Goal: Information Seeking & Learning: Learn about a topic

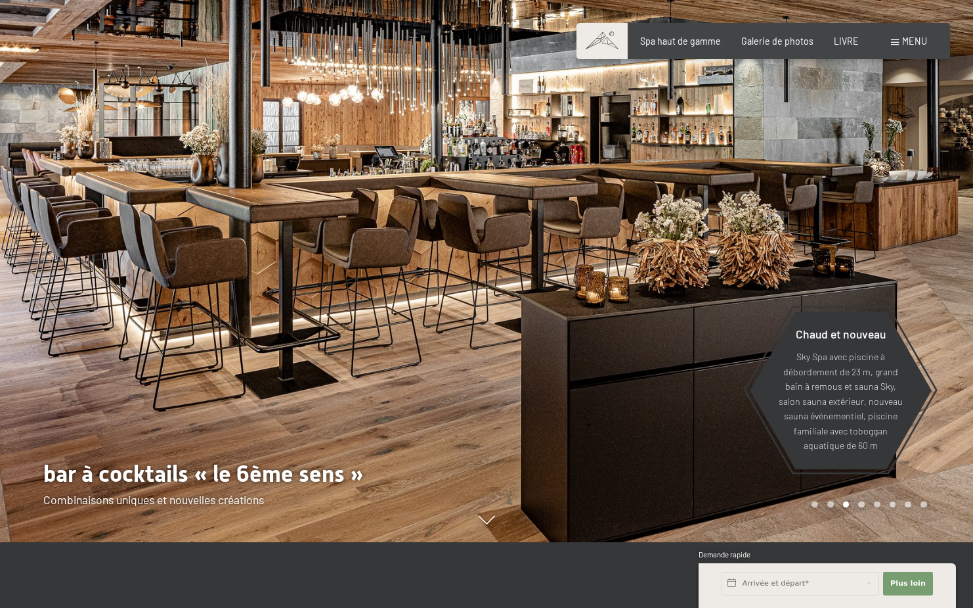
click at [393, 295] on div at bounding box center [243, 238] width 487 height 608
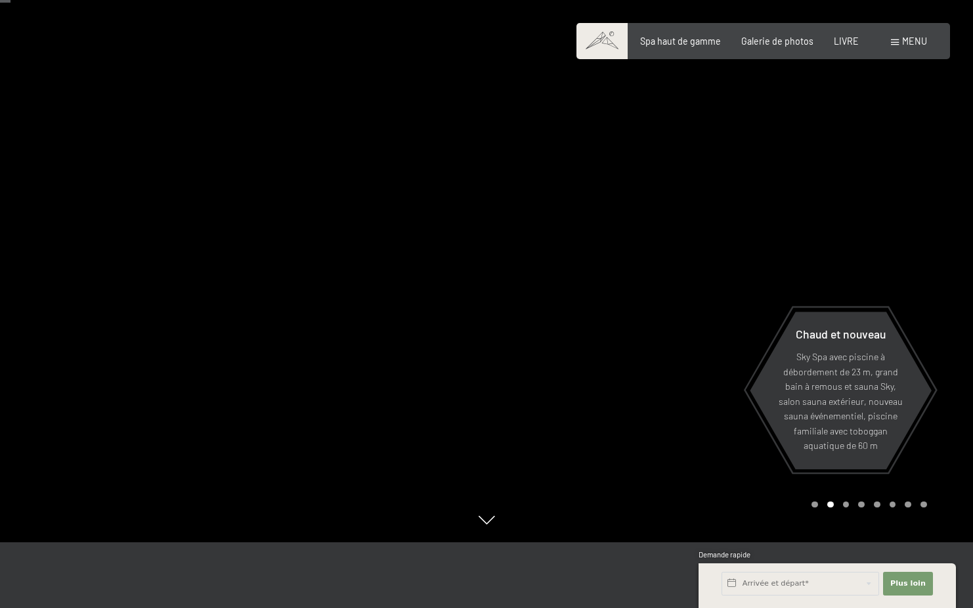
click at [677, 213] on div at bounding box center [730, 238] width 487 height 608
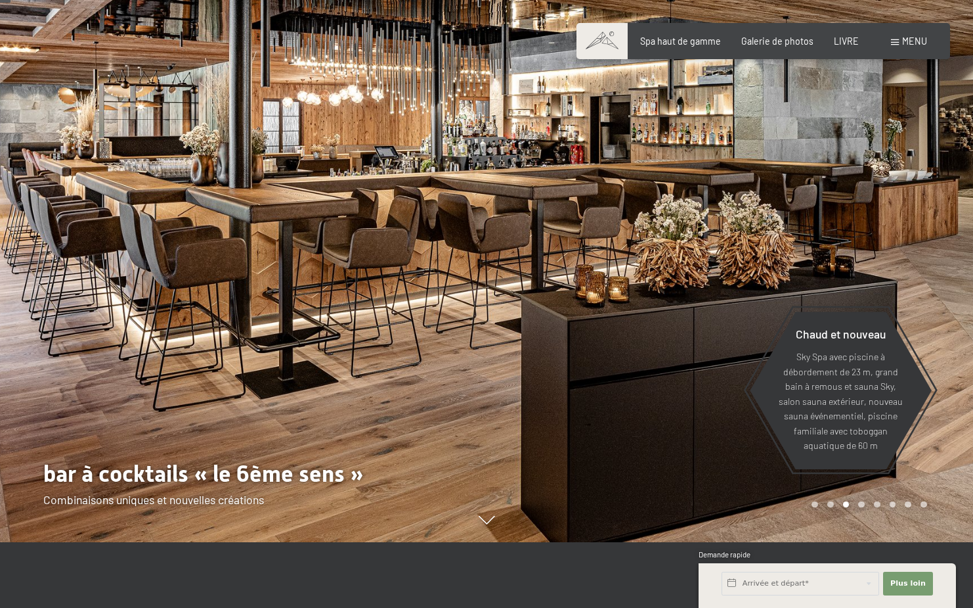
click at [677, 213] on div at bounding box center [730, 238] width 487 height 608
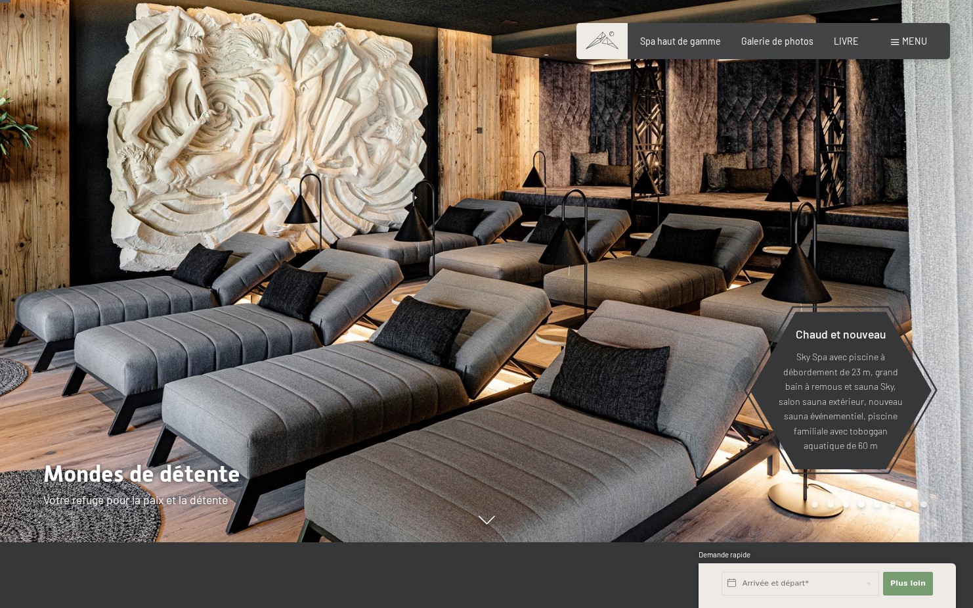
click at [388, 255] on div at bounding box center [243, 238] width 487 height 608
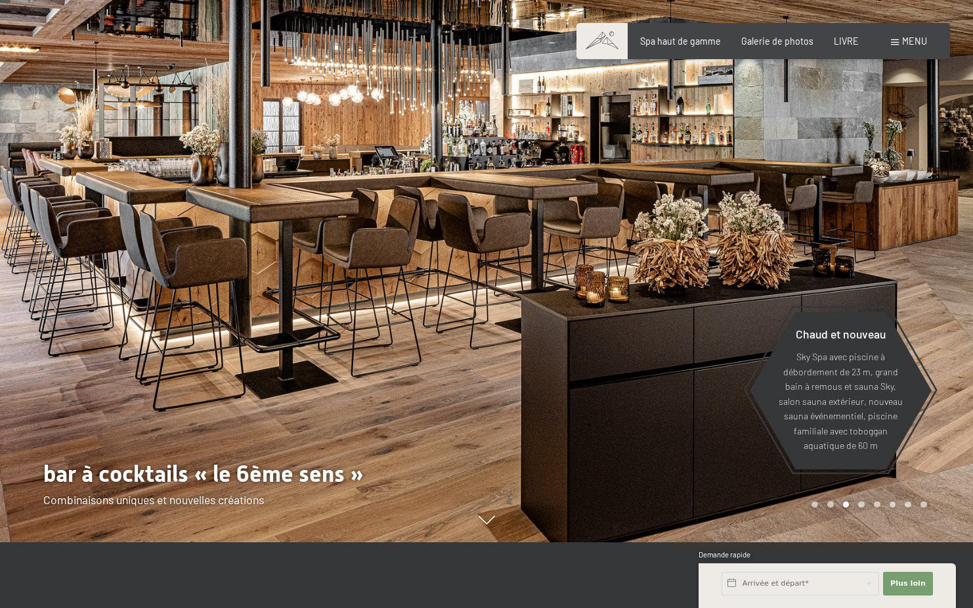
click at [67, 246] on div at bounding box center [243, 238] width 487 height 608
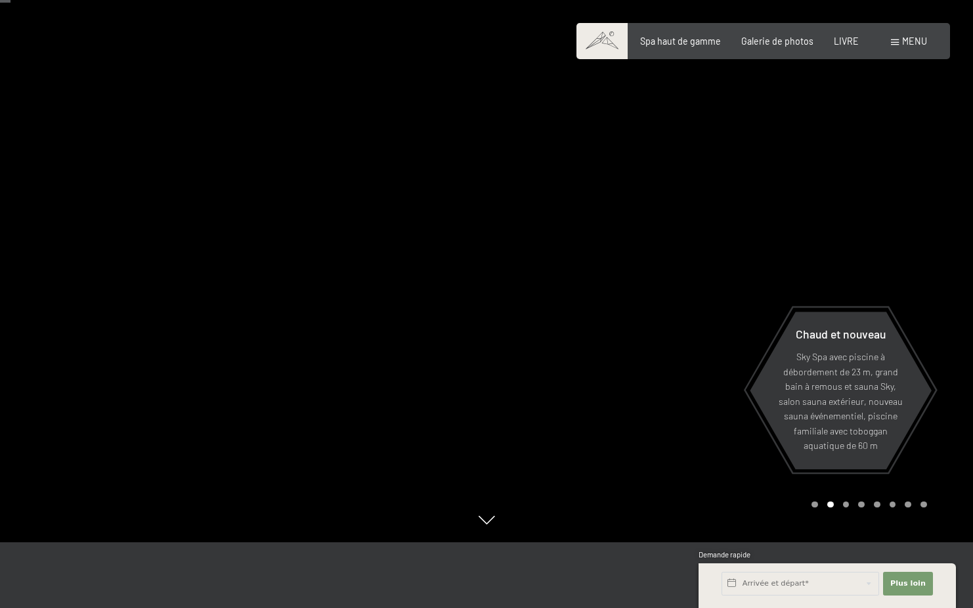
click at [67, 246] on div at bounding box center [243, 238] width 487 height 608
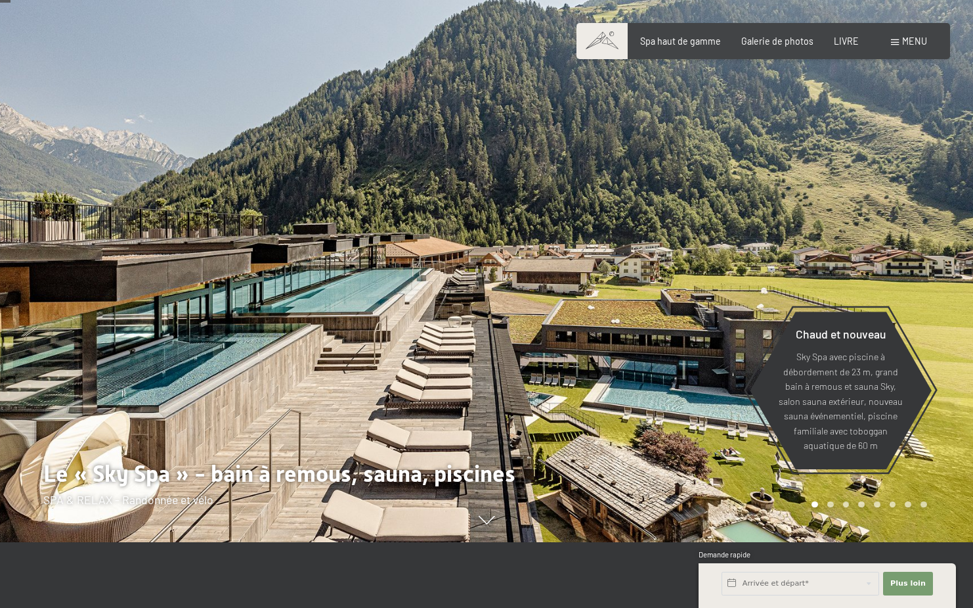
click at [67, 246] on div at bounding box center [243, 238] width 487 height 608
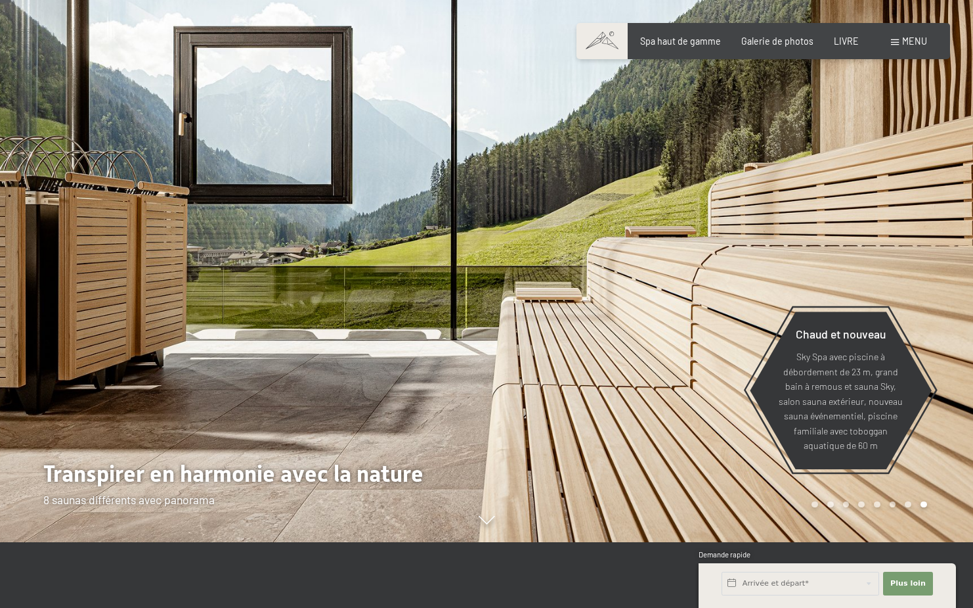
click at [67, 246] on div at bounding box center [243, 238] width 487 height 608
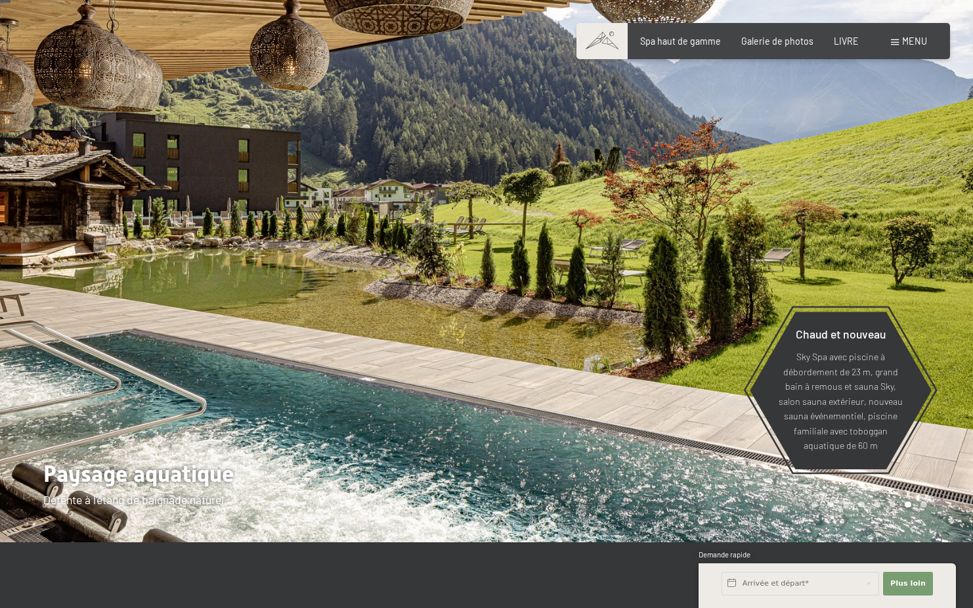
click at [67, 246] on div at bounding box center [243, 238] width 487 height 608
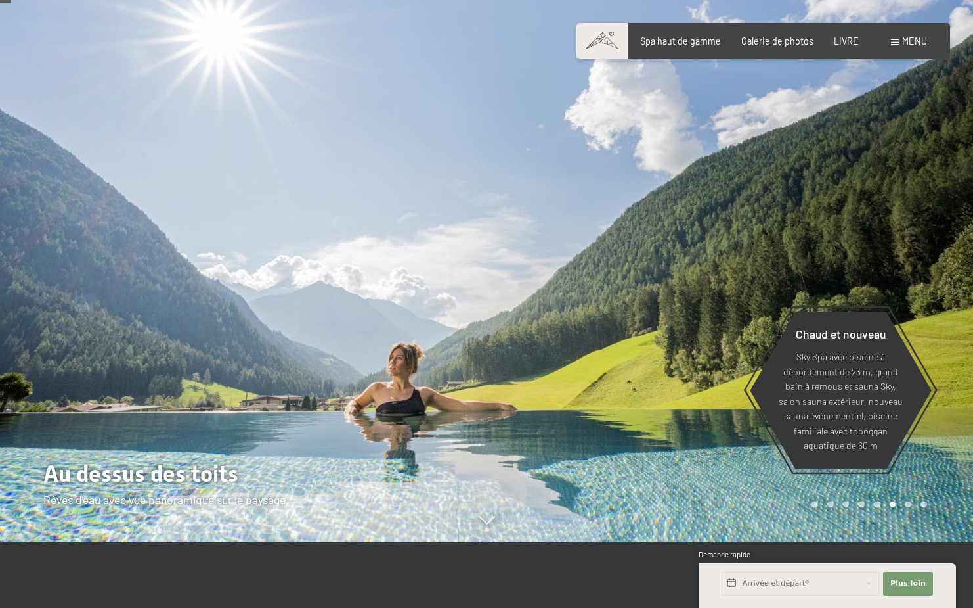
click at [67, 246] on div at bounding box center [243, 238] width 487 height 608
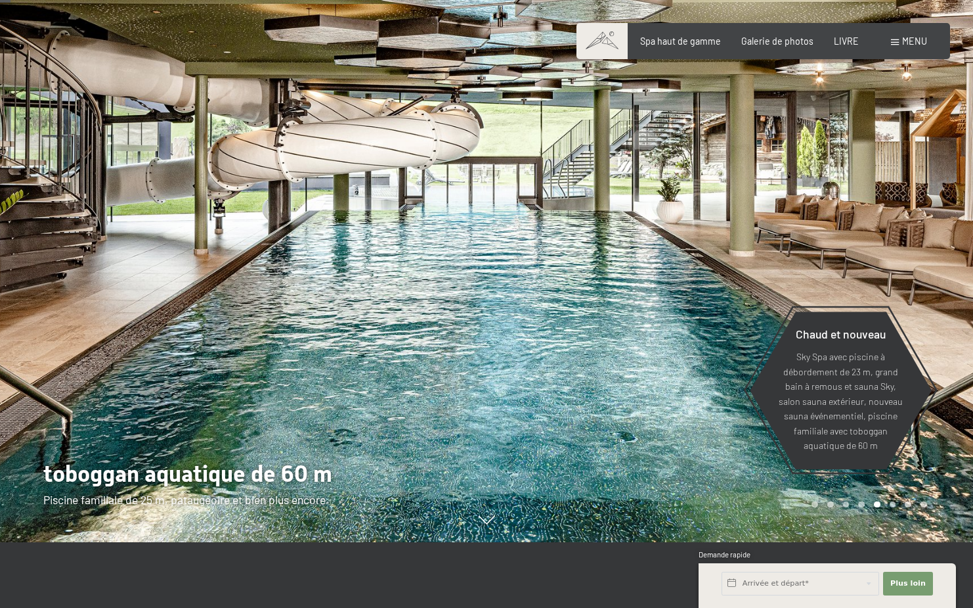
click at [67, 246] on div at bounding box center [243, 238] width 487 height 608
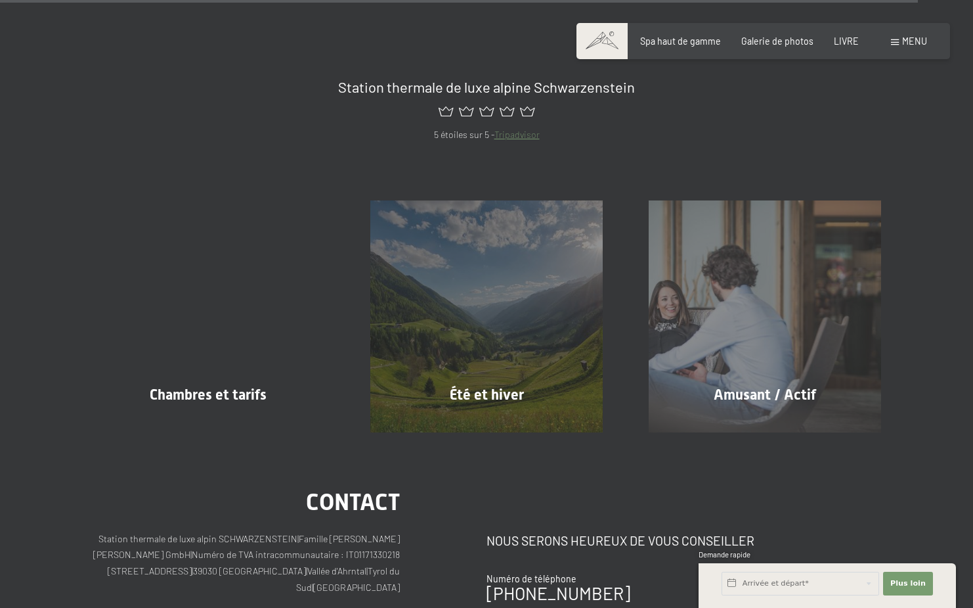
scroll to position [5321, 0]
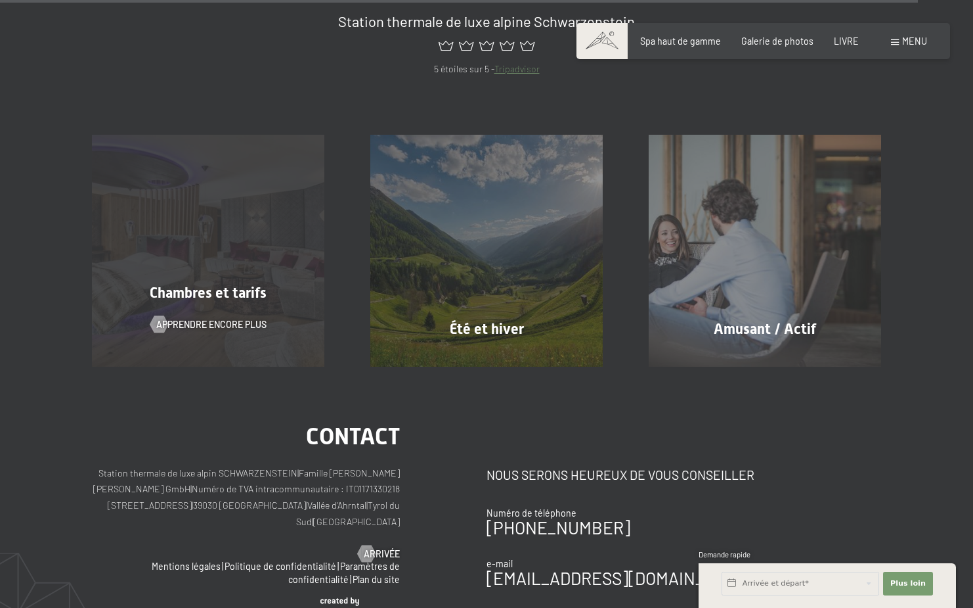
click at [194, 285] on font "Chambres et tarifs" at bounding box center [208, 292] width 117 height 16
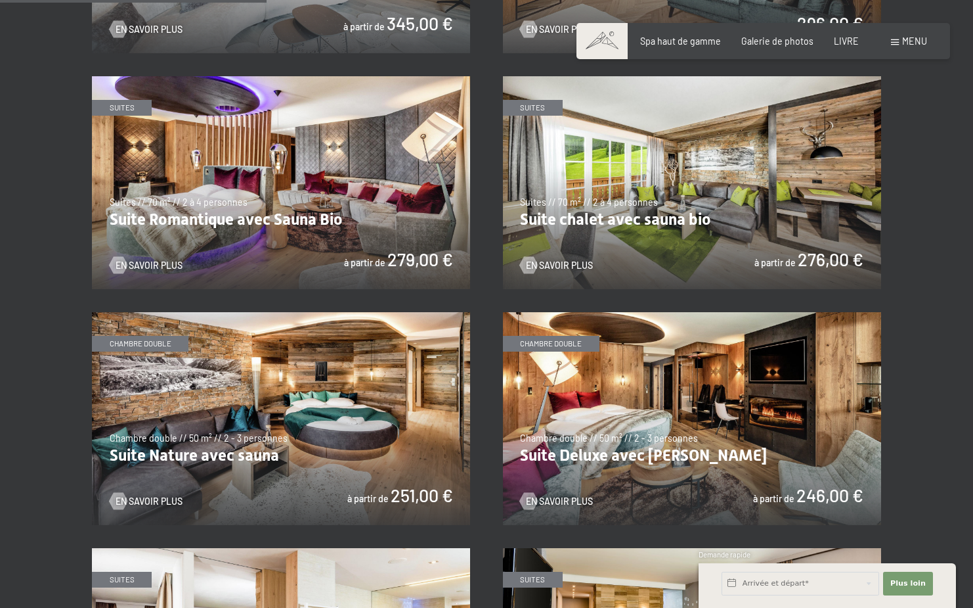
scroll to position [1051, 0]
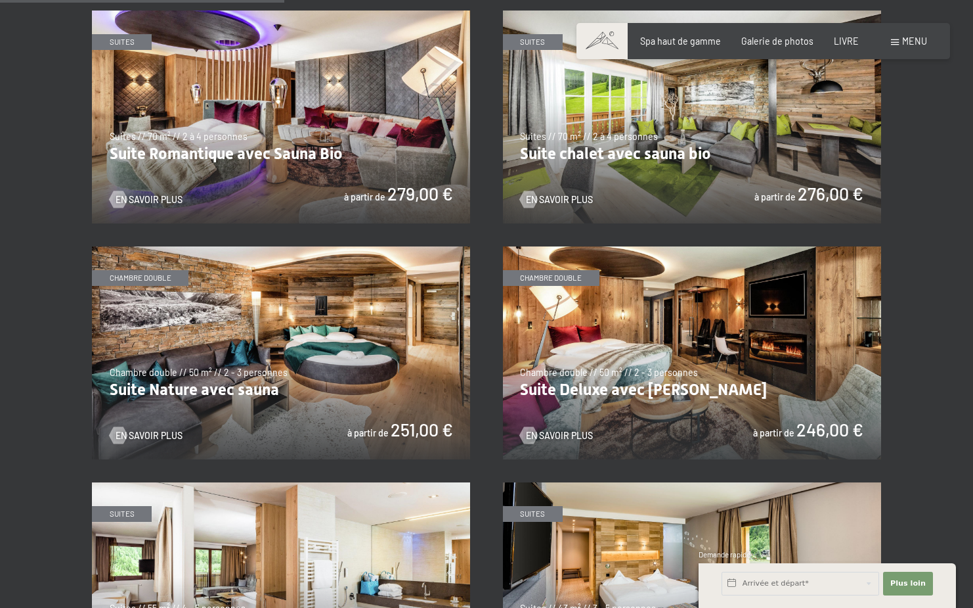
click at [613, 348] on img at bounding box center [692, 352] width 378 height 213
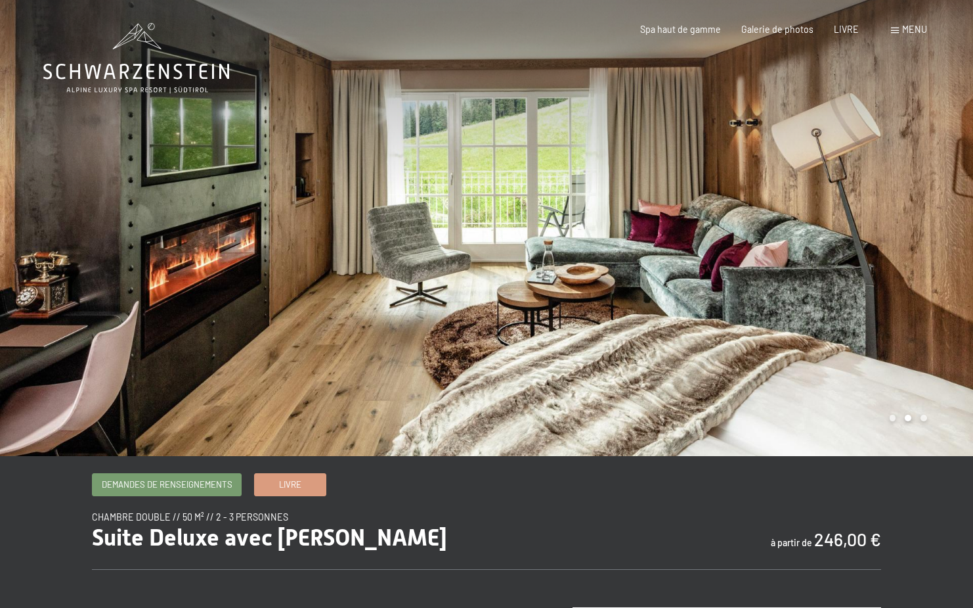
click at [818, 237] on div at bounding box center [730, 228] width 487 height 456
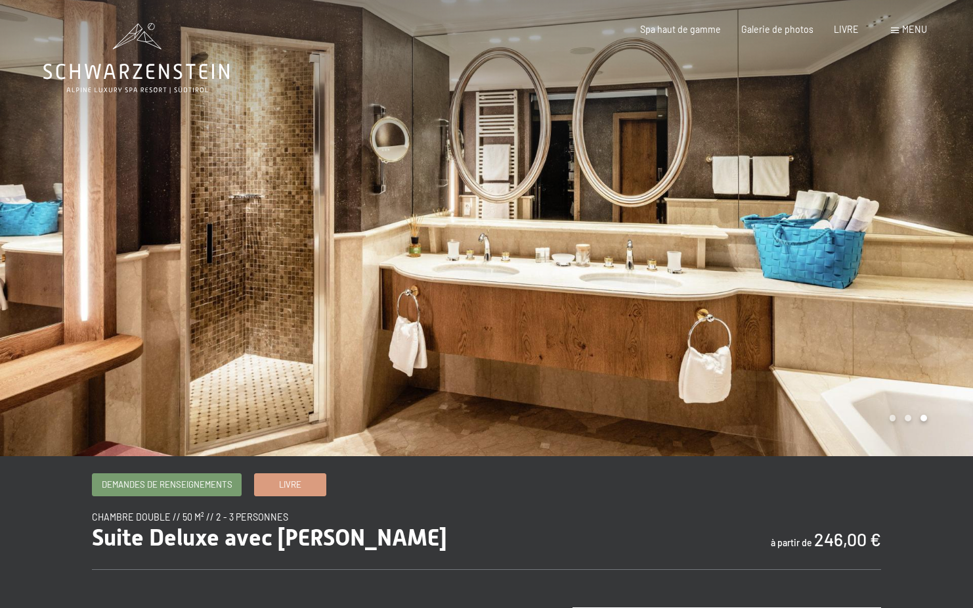
click at [813, 240] on div at bounding box center [730, 228] width 487 height 456
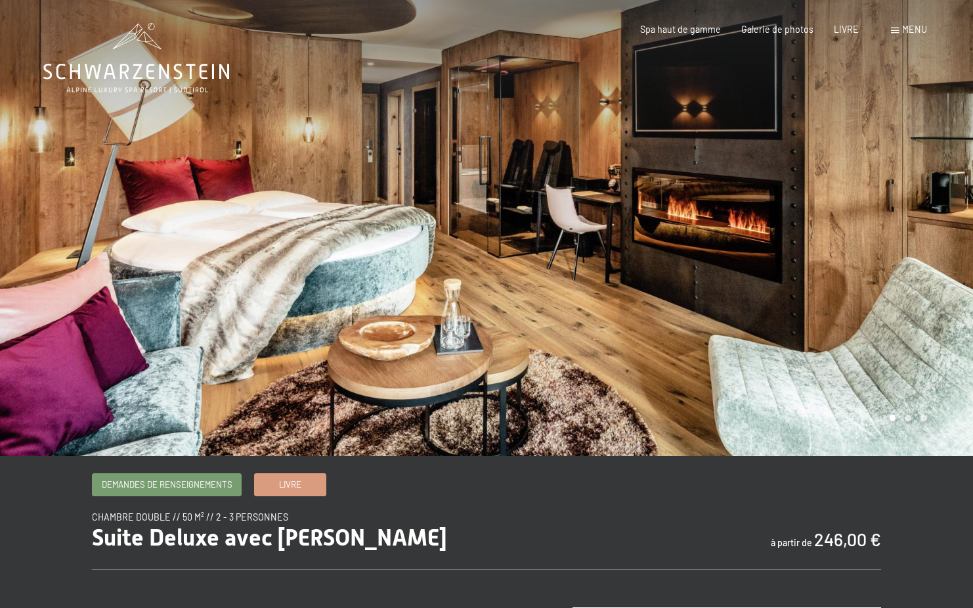
click at [876, 217] on div at bounding box center [730, 228] width 487 height 456
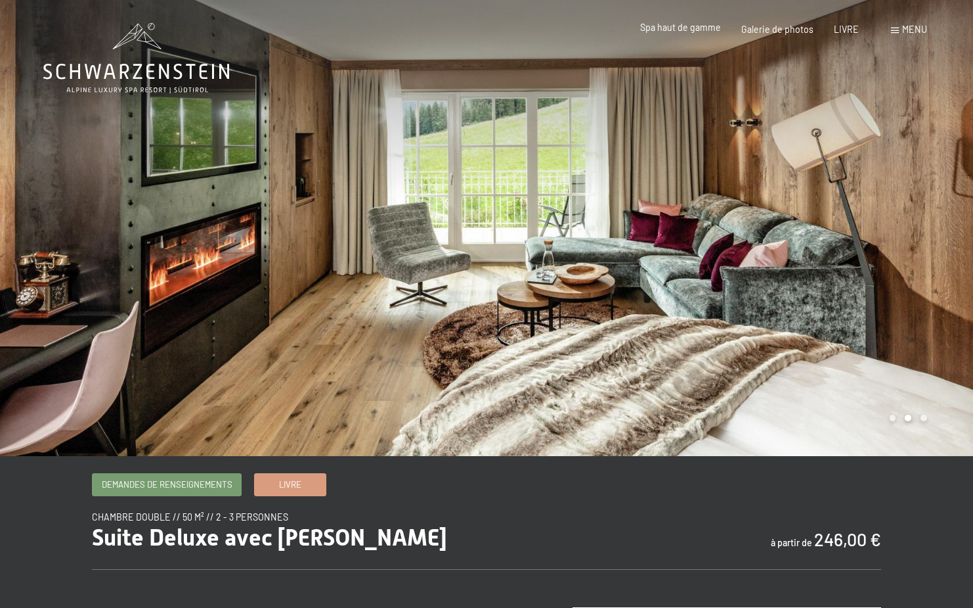
click at [684, 26] on font "Spa haut de gamme" at bounding box center [680, 27] width 81 height 11
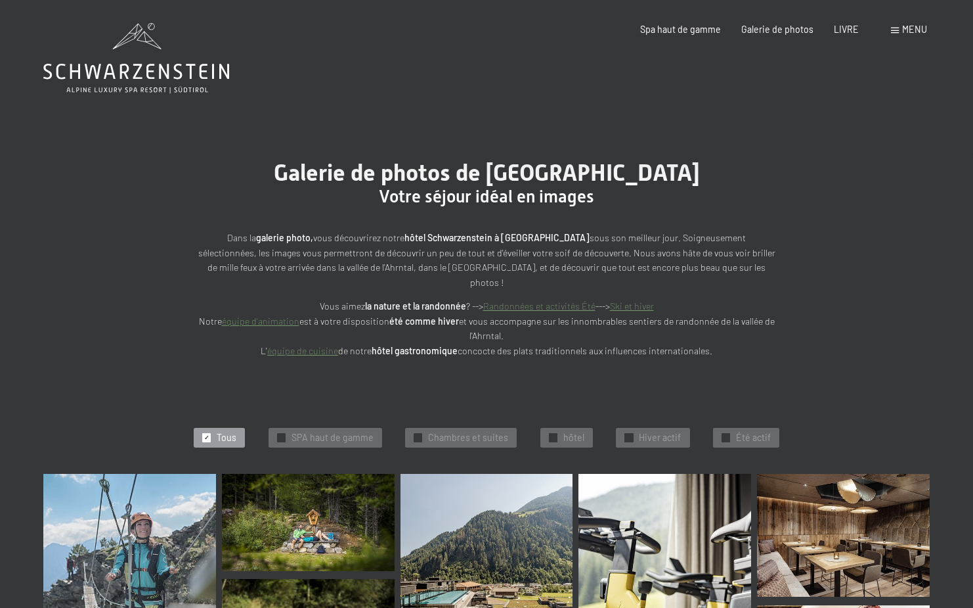
click at [900, 32] on div "menu" at bounding box center [909, 29] width 36 height 13
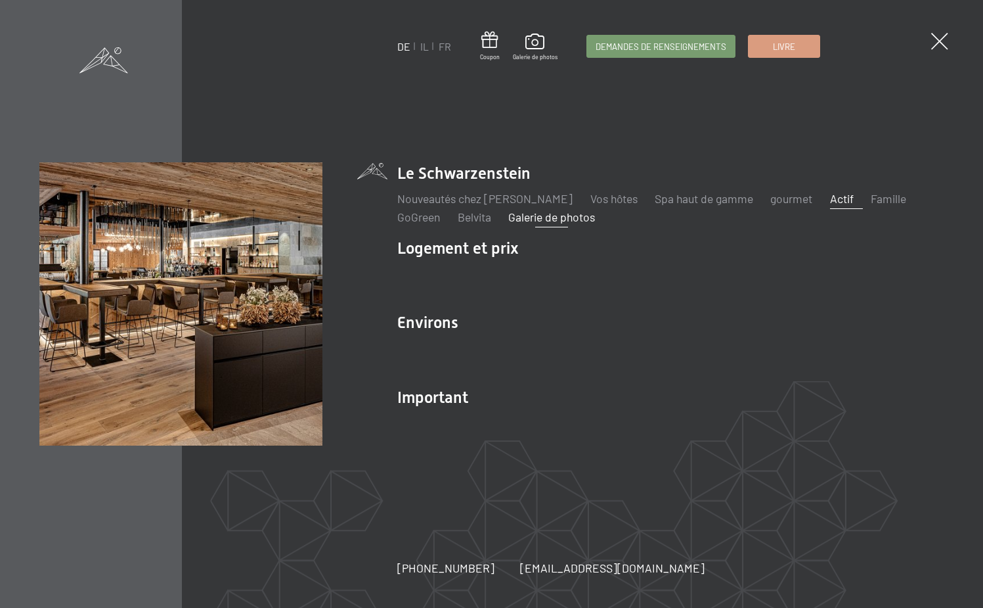
click at [841, 195] on font "Actif" at bounding box center [842, 198] width 24 height 14
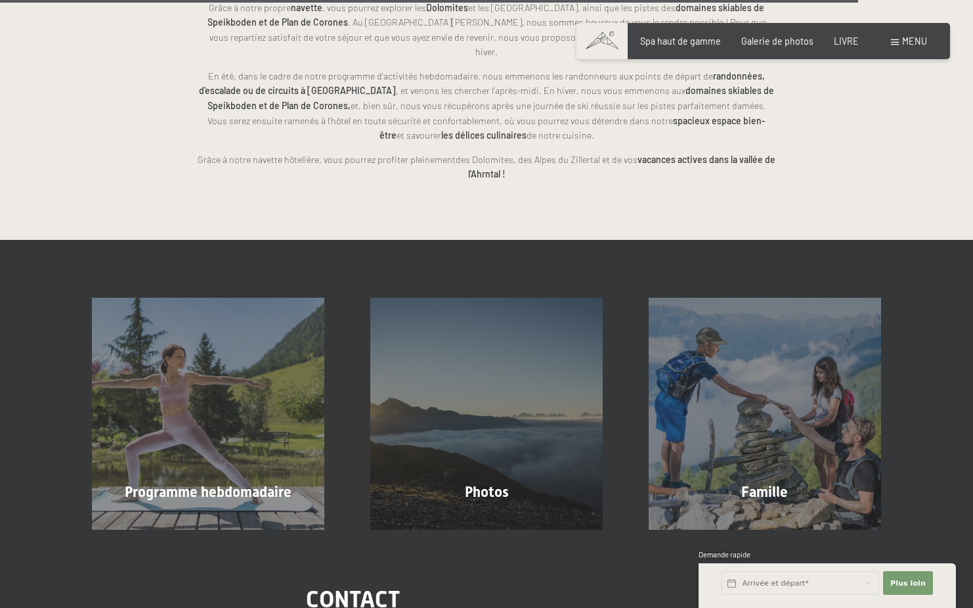
scroll to position [2890, 0]
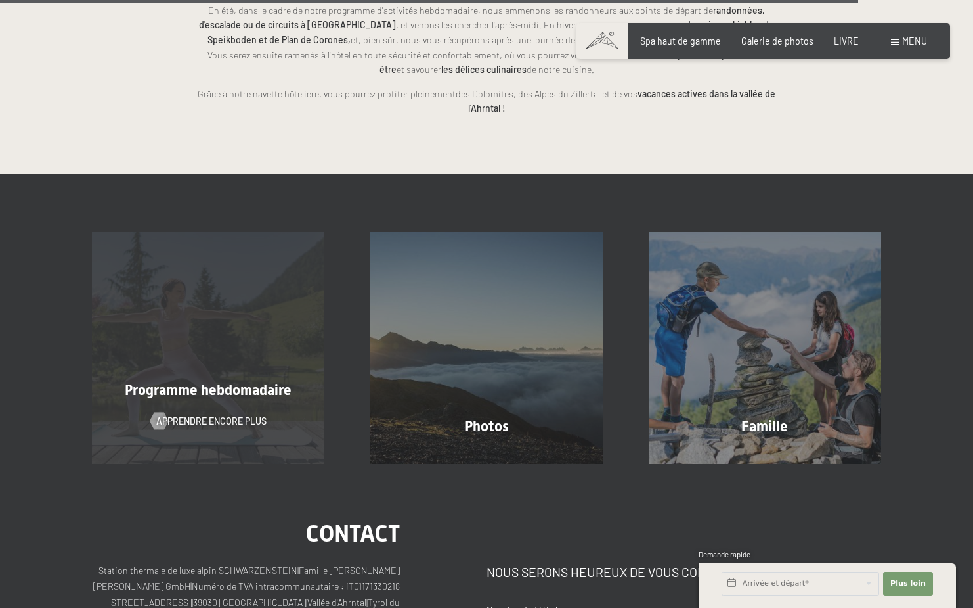
click at [194, 382] on font "Programme hebdomadaire" at bounding box center [208, 390] width 167 height 16
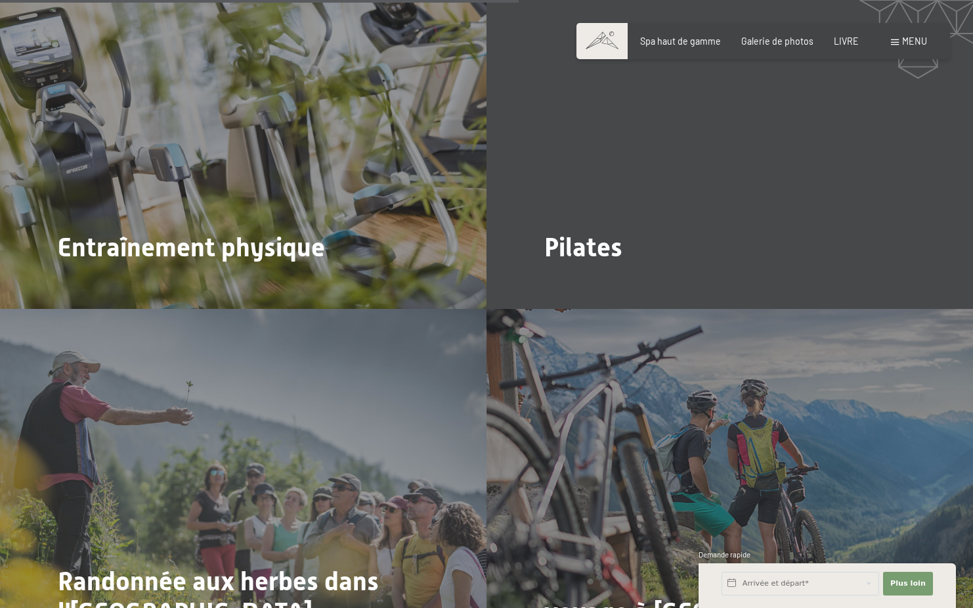
scroll to position [2693, 0]
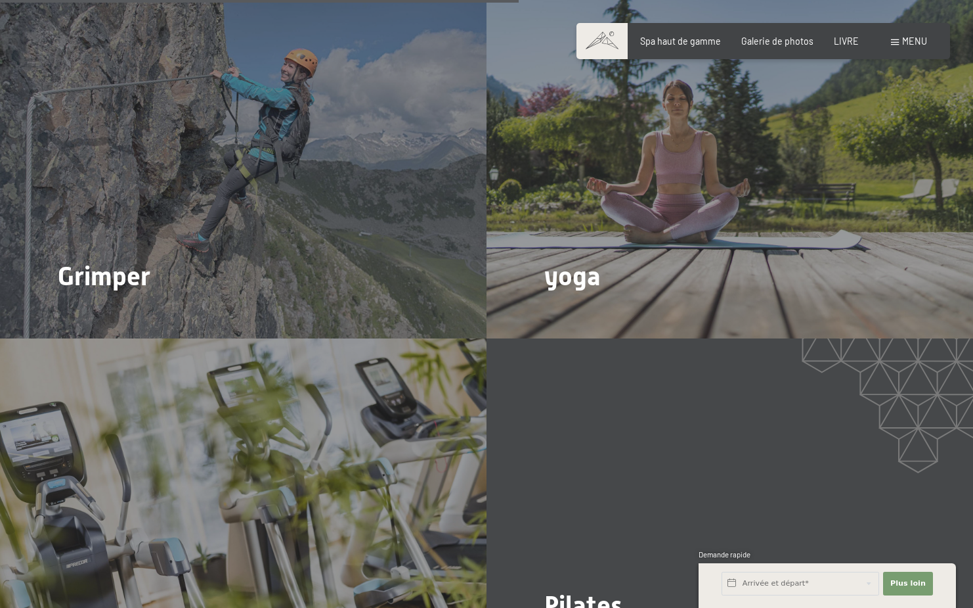
click at [579, 590] on font "Pilates" at bounding box center [584, 605] width 78 height 30
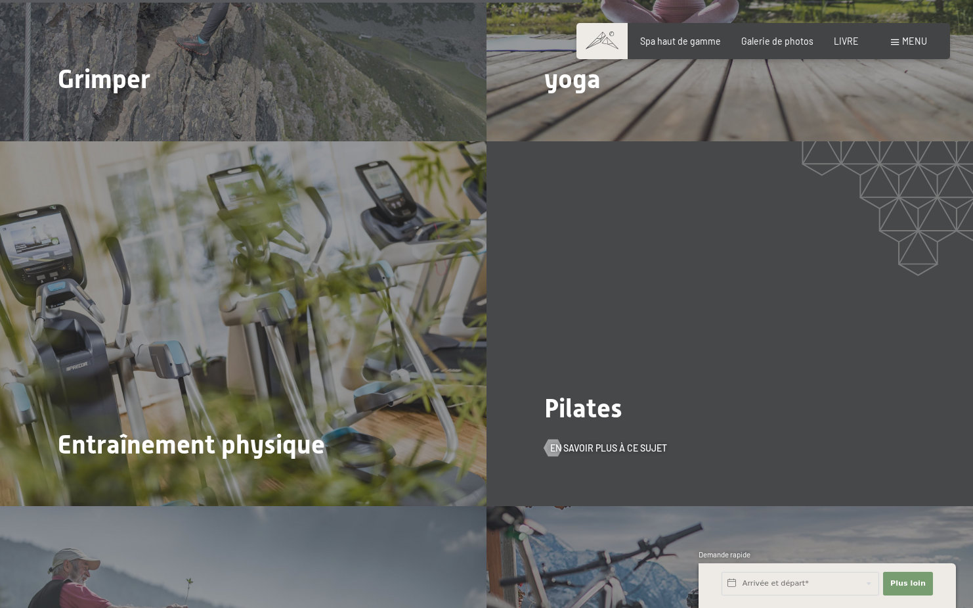
scroll to position [3022, 0]
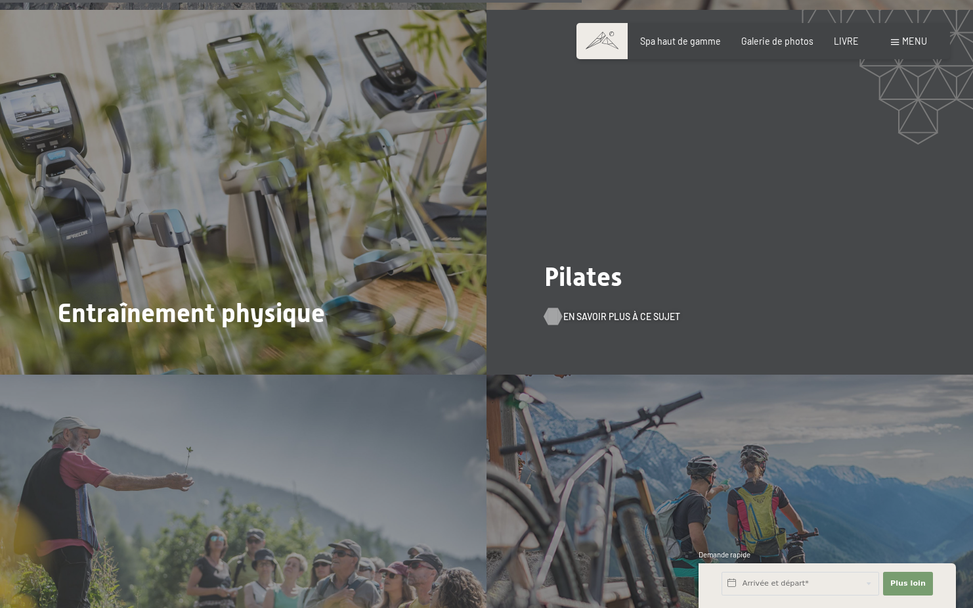
click at [588, 311] on font "En savoir plus à ce sujet" at bounding box center [622, 316] width 117 height 11
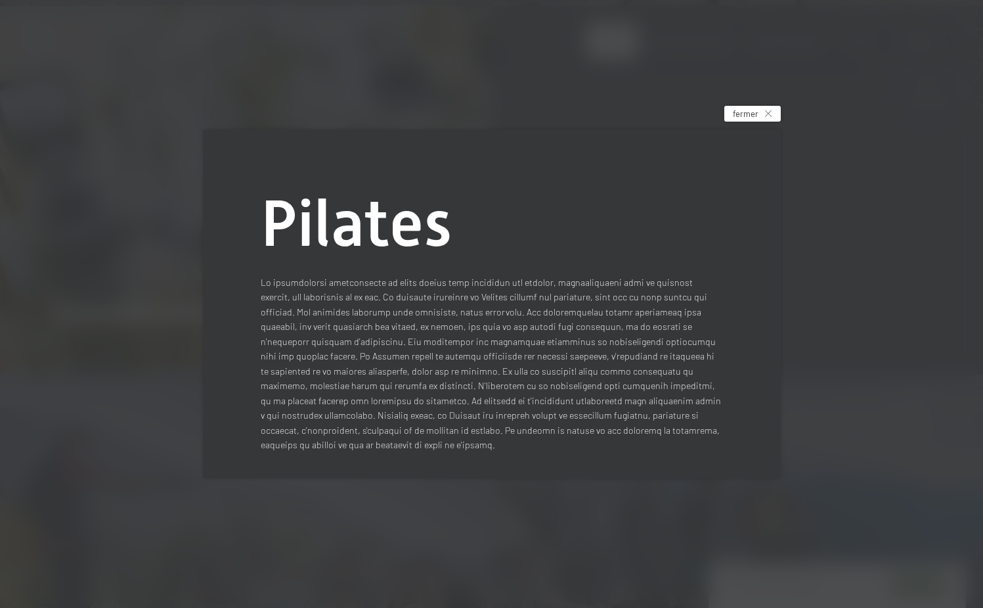
click at [743, 118] on font "fermer" at bounding box center [746, 113] width 26 height 11
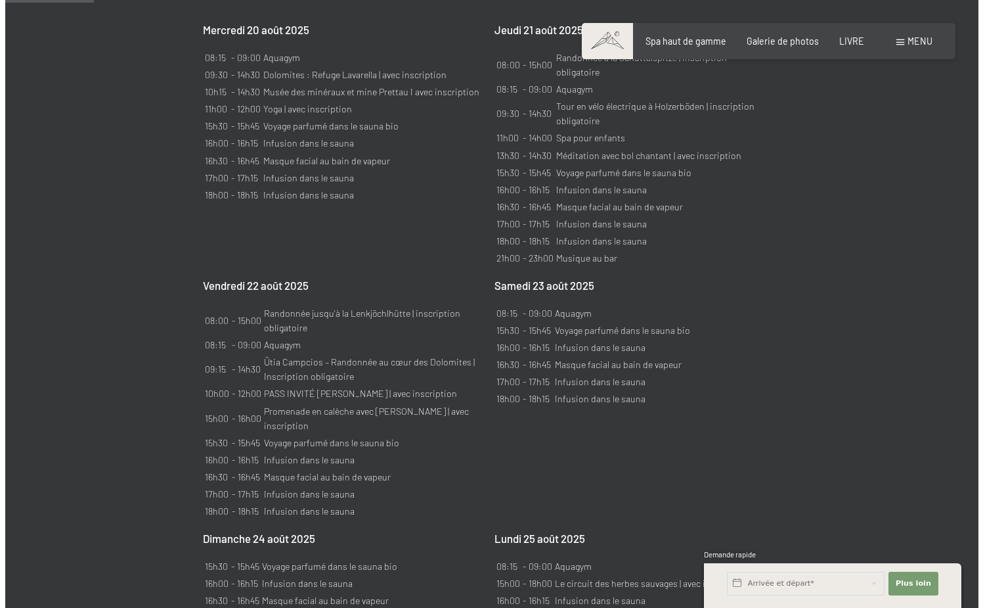
scroll to position [0, 0]
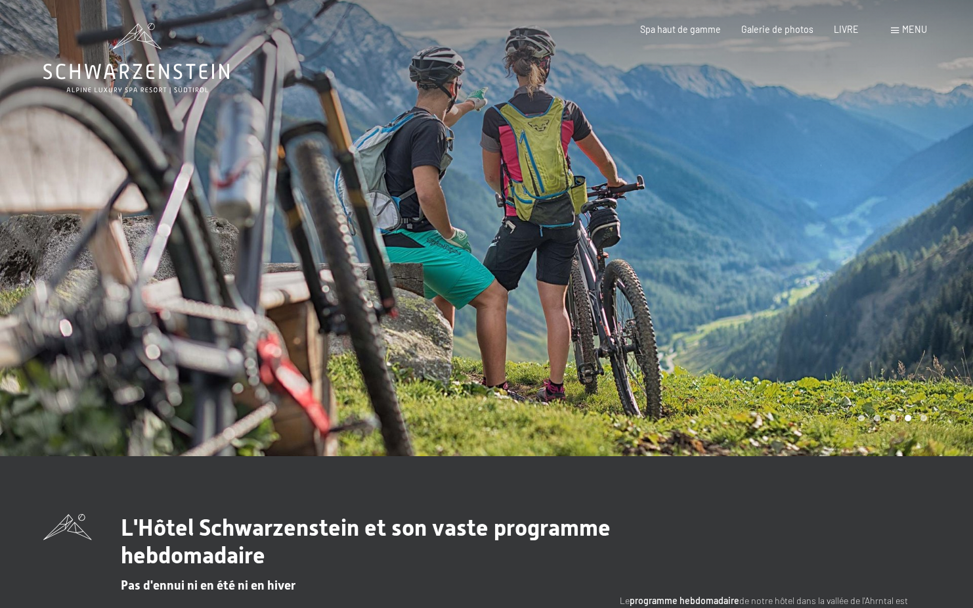
click at [901, 26] on div "menu" at bounding box center [909, 29] width 36 height 13
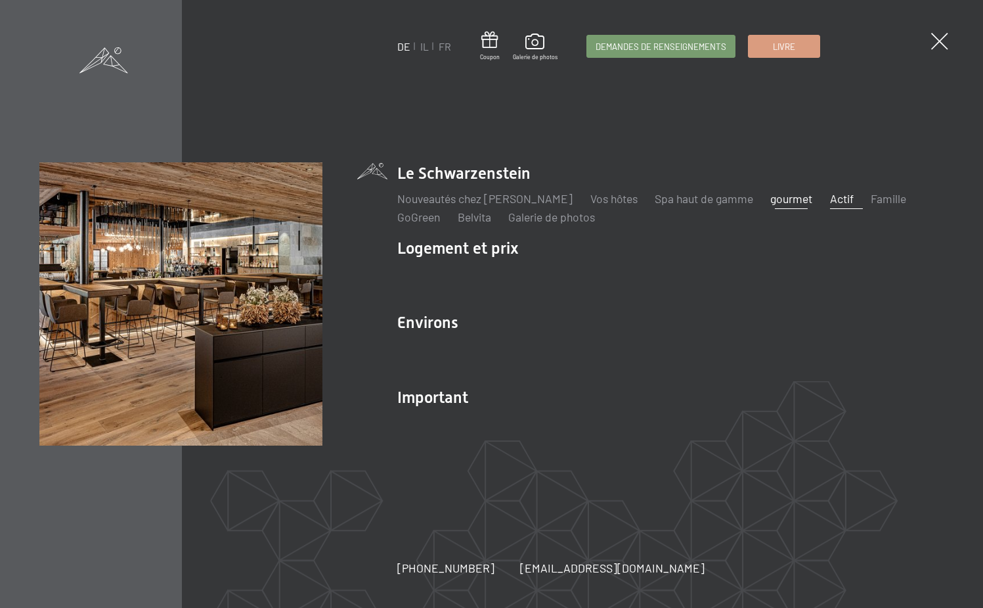
click at [789, 198] on font "gourmet" at bounding box center [792, 198] width 42 height 14
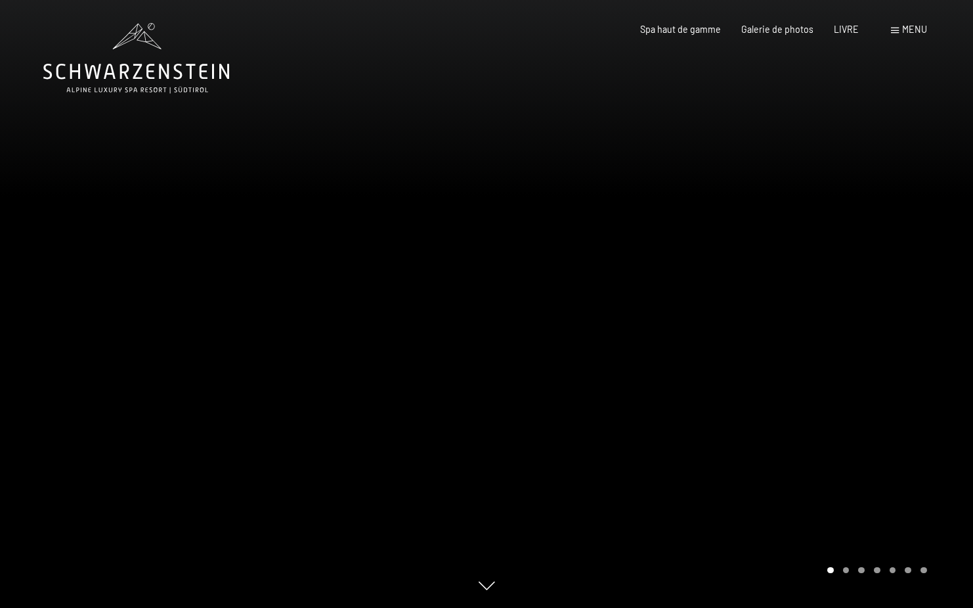
click at [949, 261] on div at bounding box center [730, 304] width 487 height 608
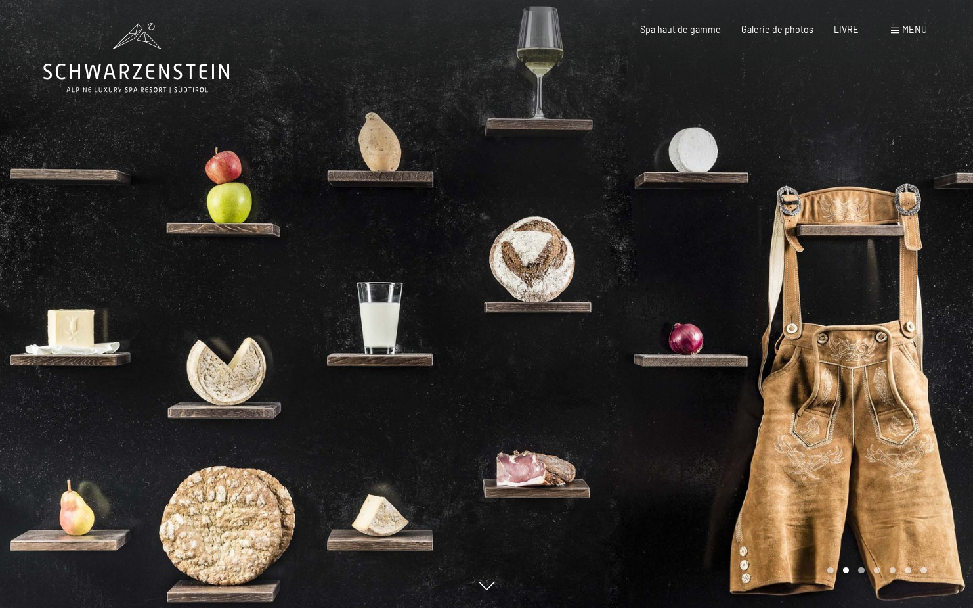
click at [949, 261] on div at bounding box center [730, 304] width 487 height 608
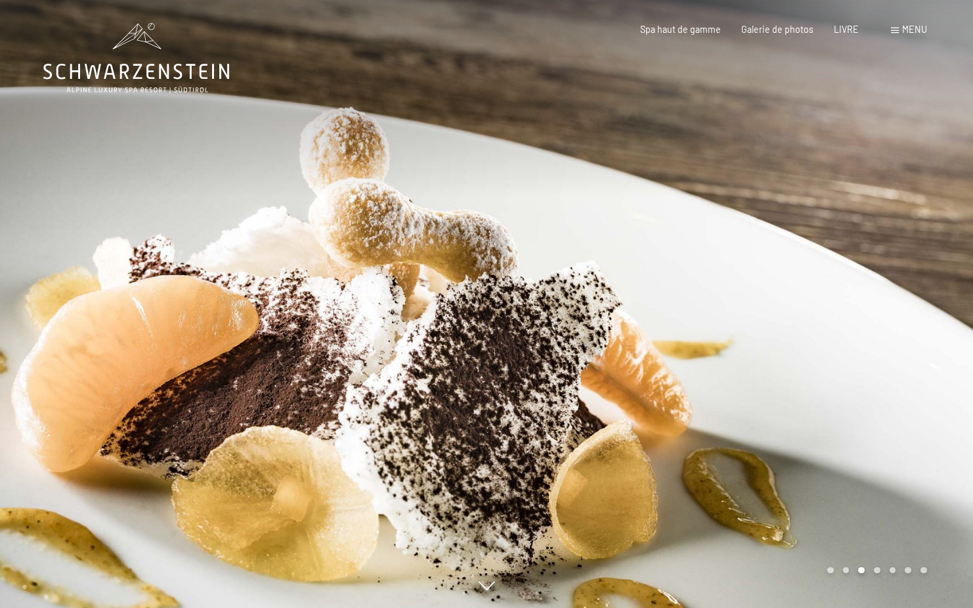
click at [949, 261] on div at bounding box center [730, 304] width 487 height 608
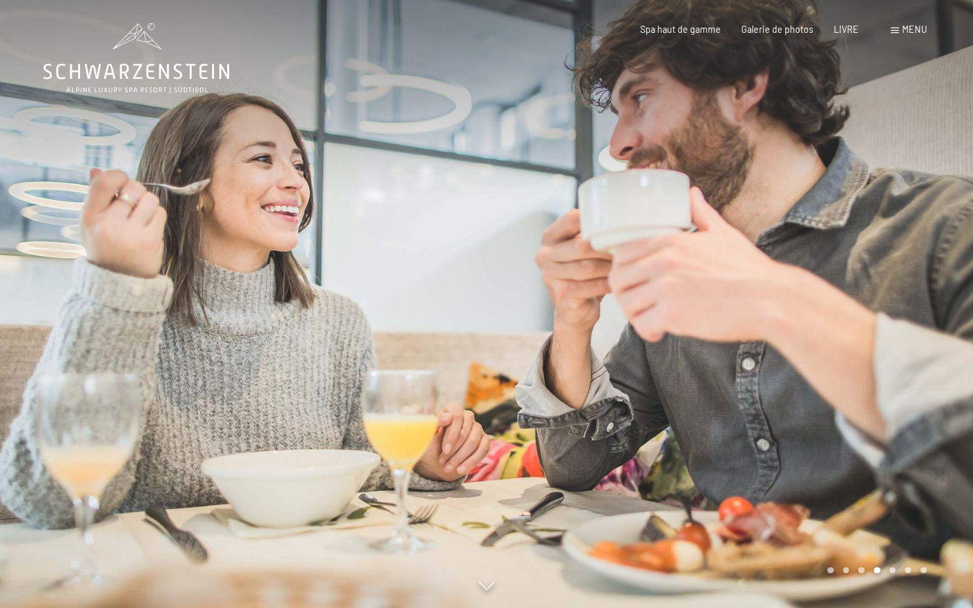
click at [949, 261] on div at bounding box center [730, 304] width 487 height 608
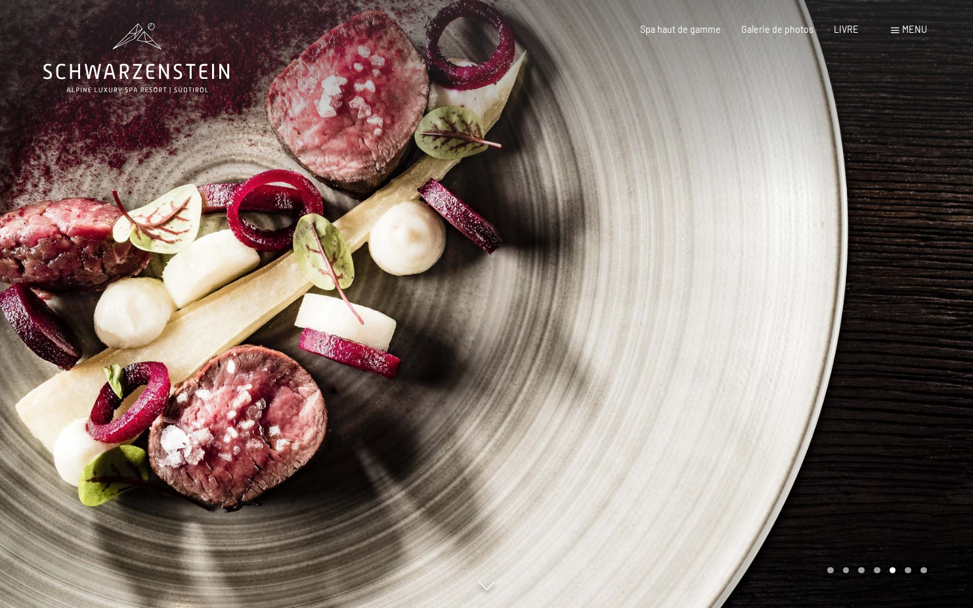
click at [949, 258] on div at bounding box center [730, 304] width 487 height 608
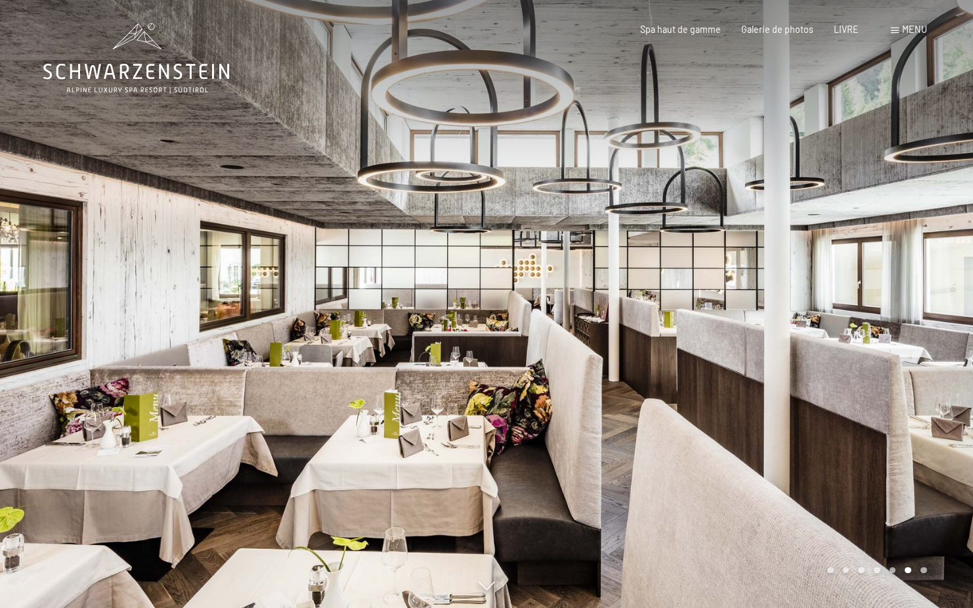
click at [953, 236] on div at bounding box center [730, 304] width 487 height 608
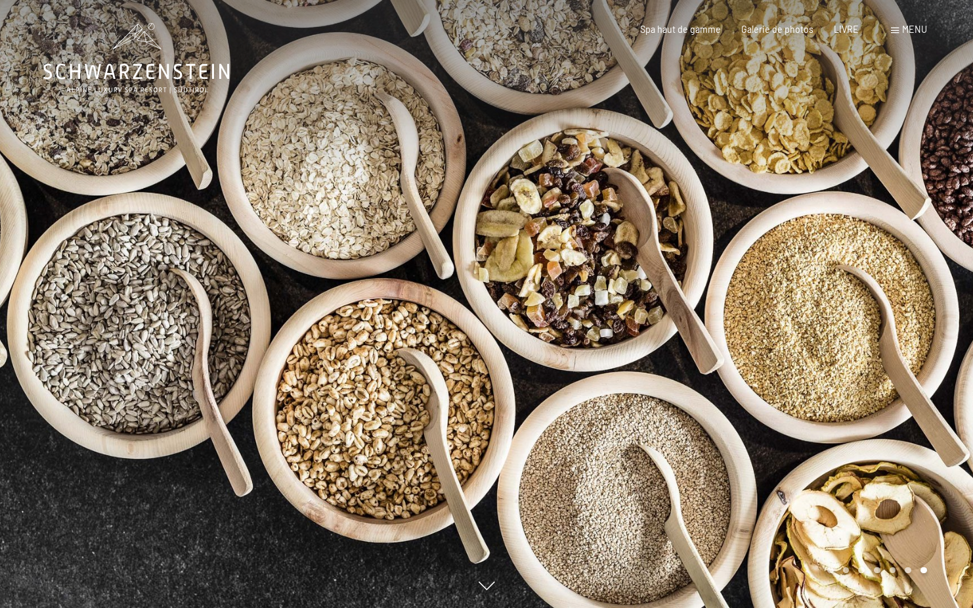
click at [953, 236] on div at bounding box center [730, 304] width 487 height 608
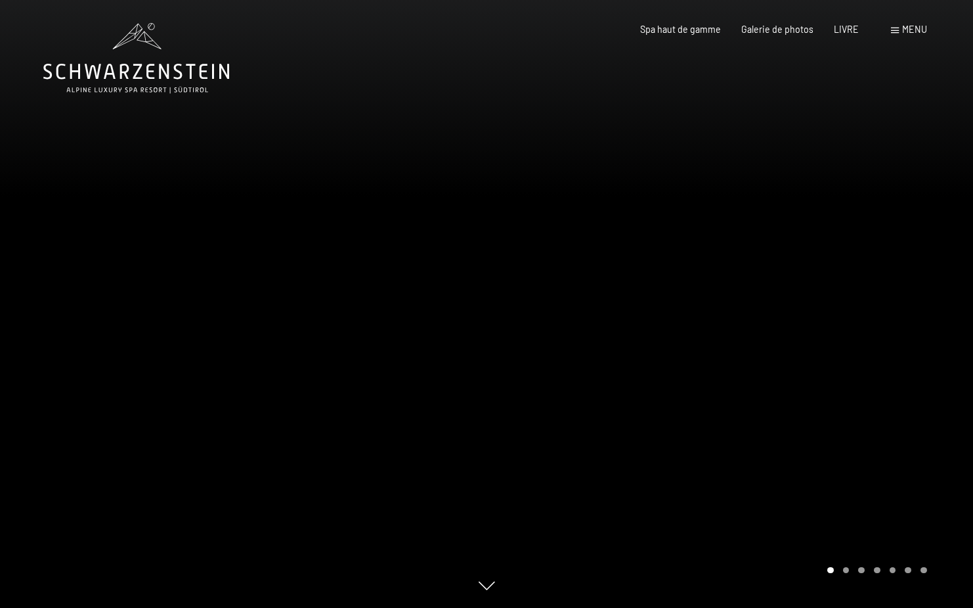
click at [953, 236] on div at bounding box center [730, 304] width 487 height 608
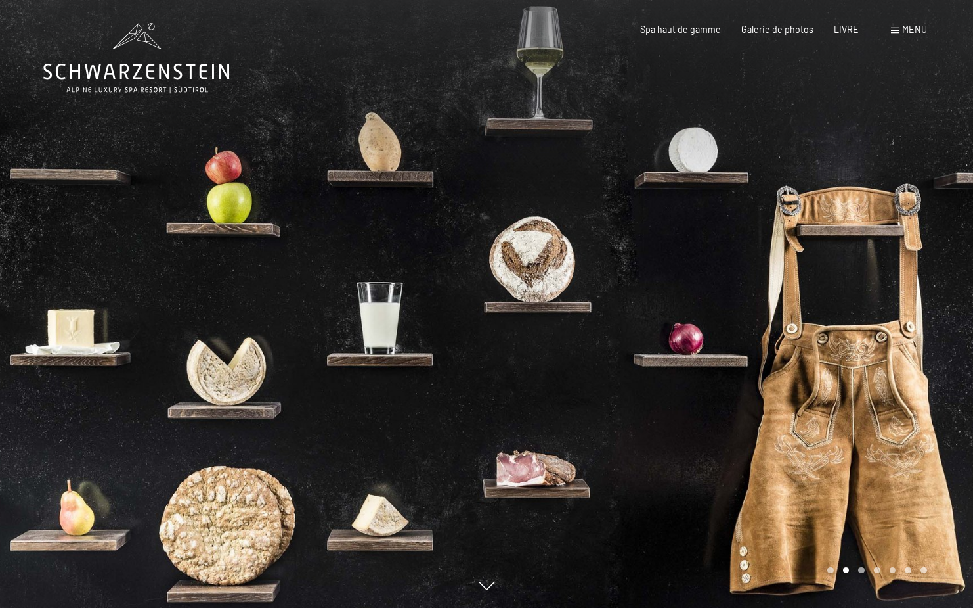
click at [953, 236] on div at bounding box center [730, 304] width 487 height 608
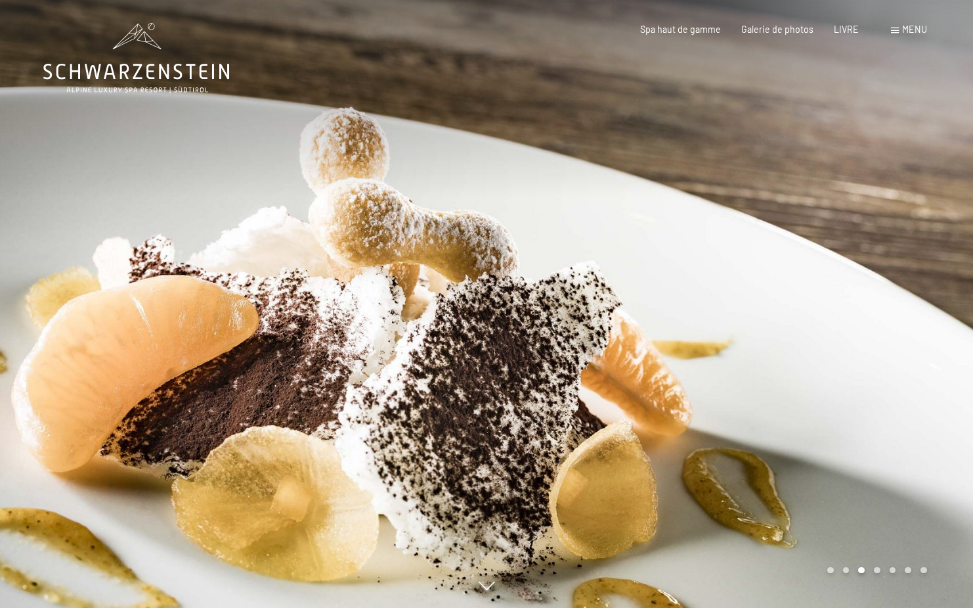
click at [914, 30] on font "menu" at bounding box center [915, 29] width 25 height 11
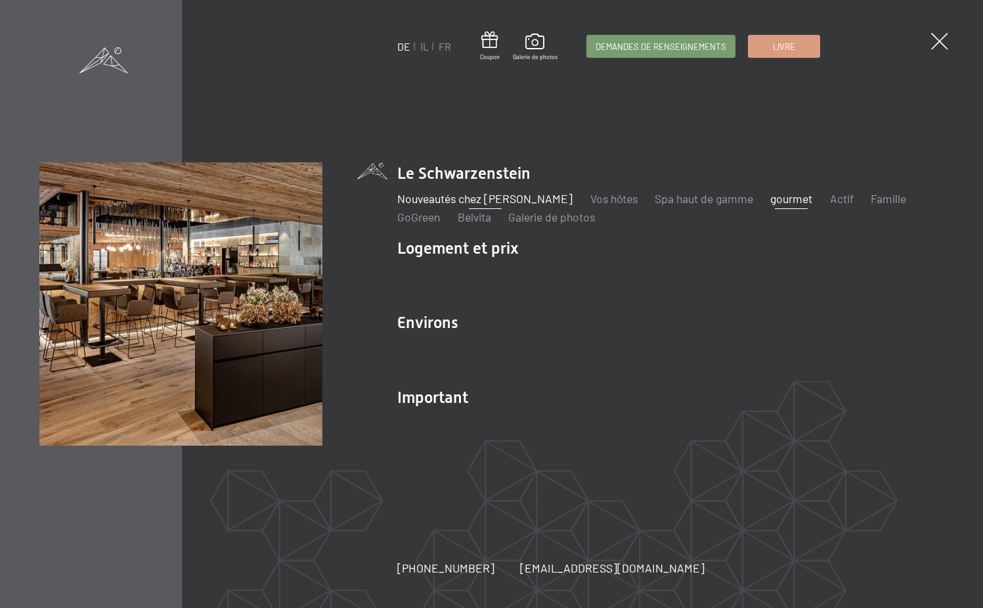
click at [483, 192] on font "Nouveautés chez [PERSON_NAME]" at bounding box center [484, 198] width 175 height 14
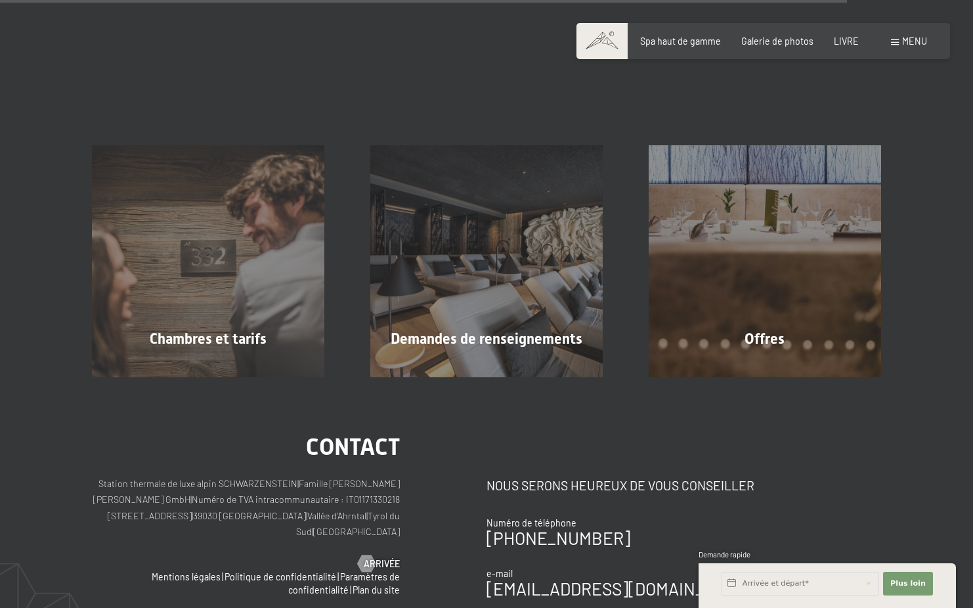
scroll to position [3914, 0]
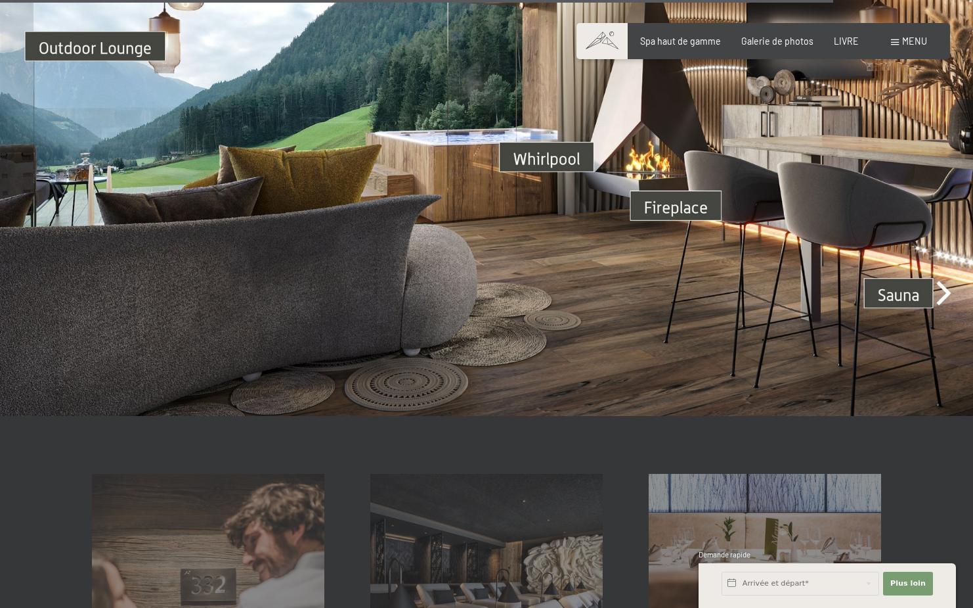
click at [924, 41] on font "menu" at bounding box center [915, 40] width 25 height 11
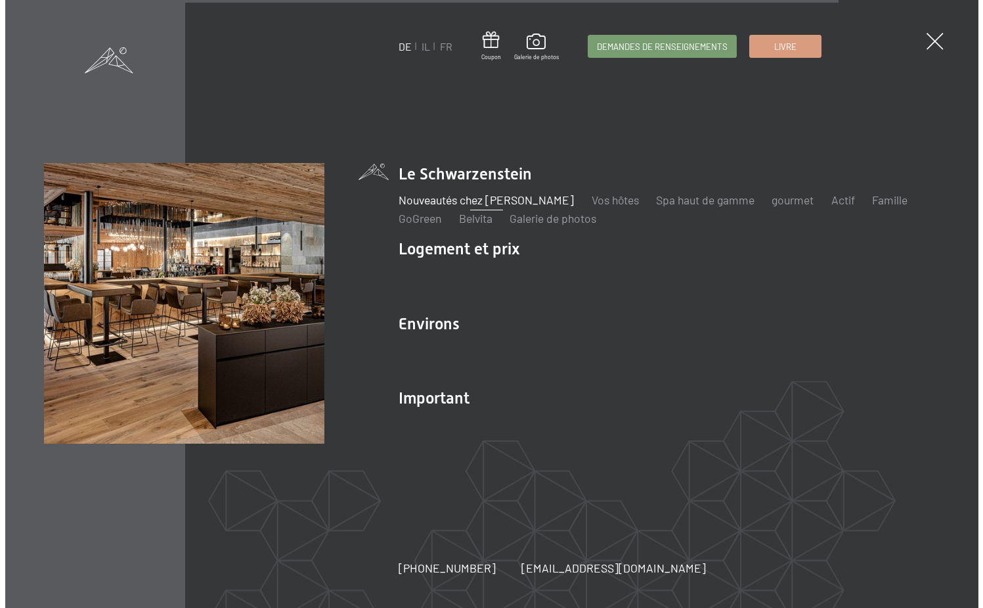
scroll to position [3937, 0]
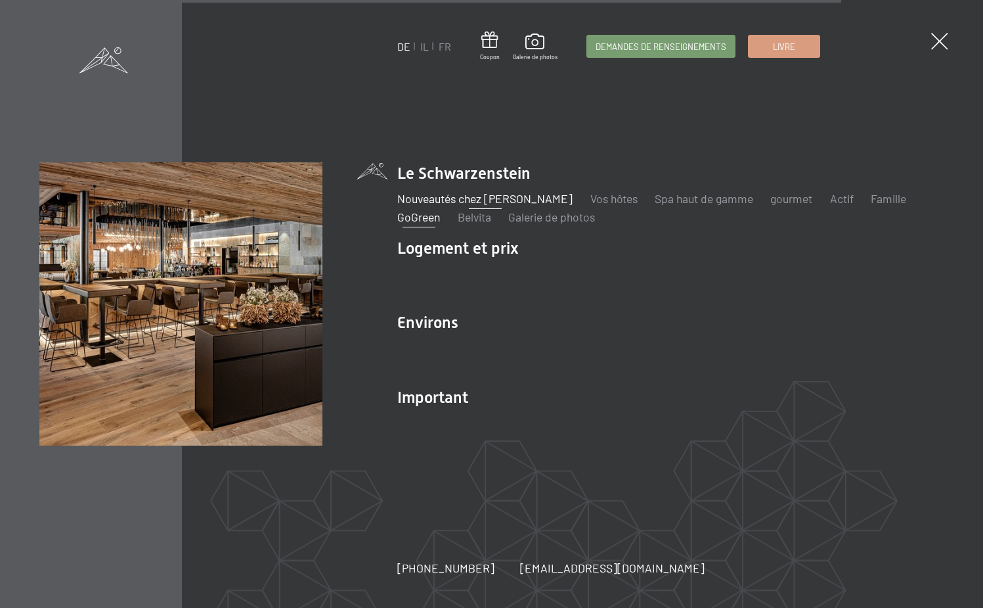
click at [414, 218] on font "GoGreen" at bounding box center [418, 217] width 43 height 14
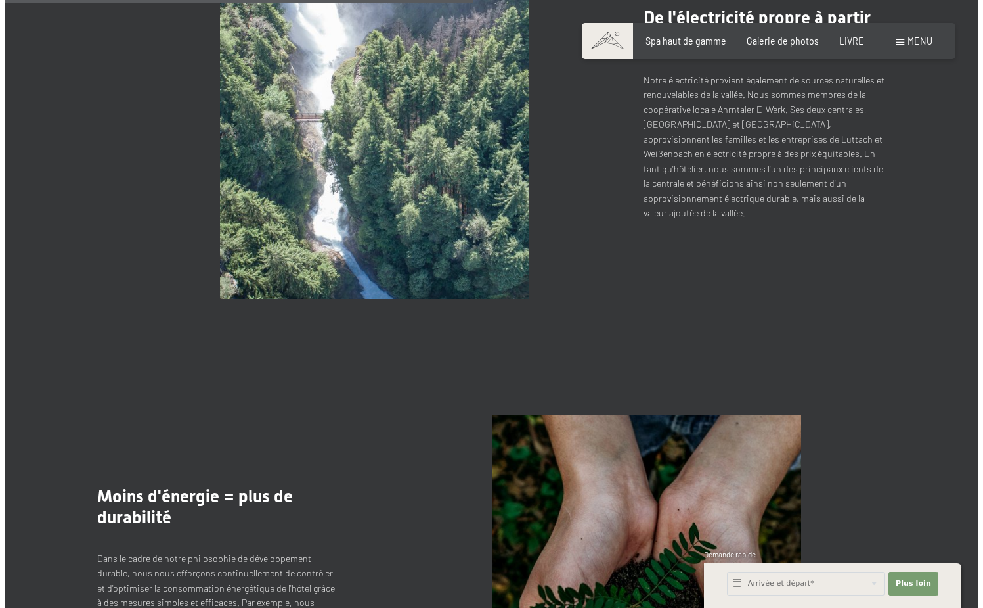
scroll to position [1642, 0]
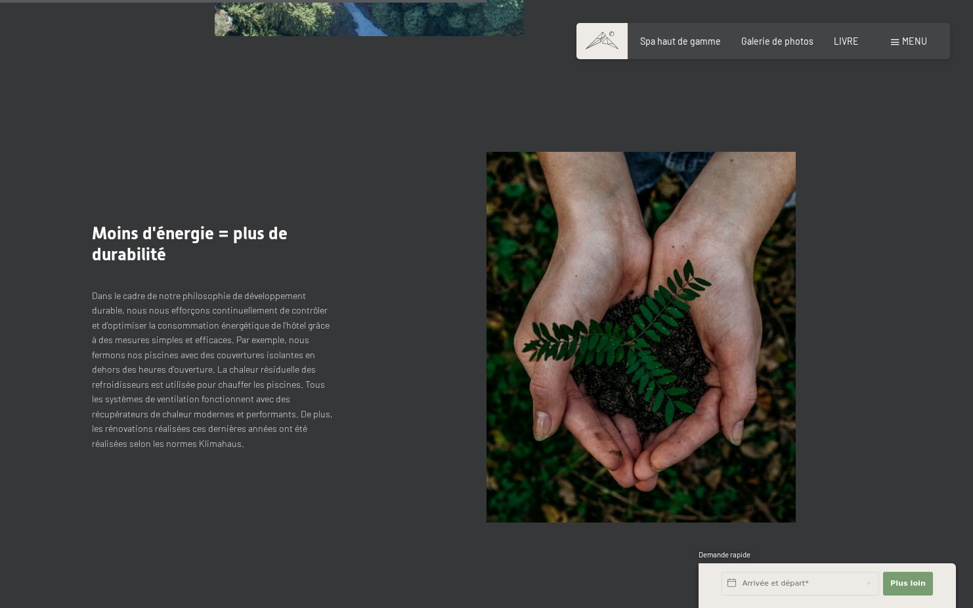
click at [905, 35] on div "menu" at bounding box center [909, 41] width 36 height 13
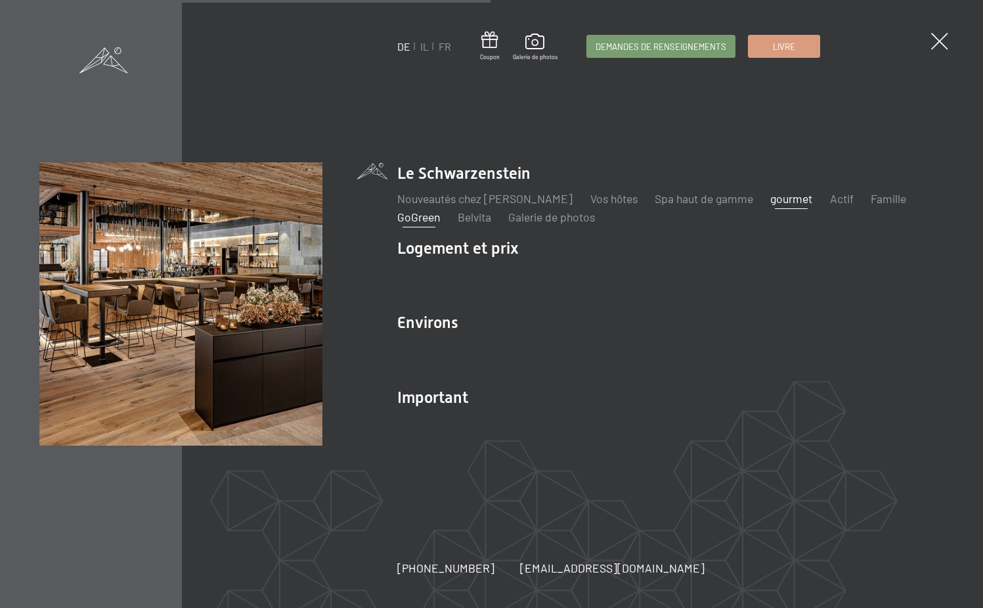
click at [778, 194] on font "gourmet" at bounding box center [792, 198] width 42 height 14
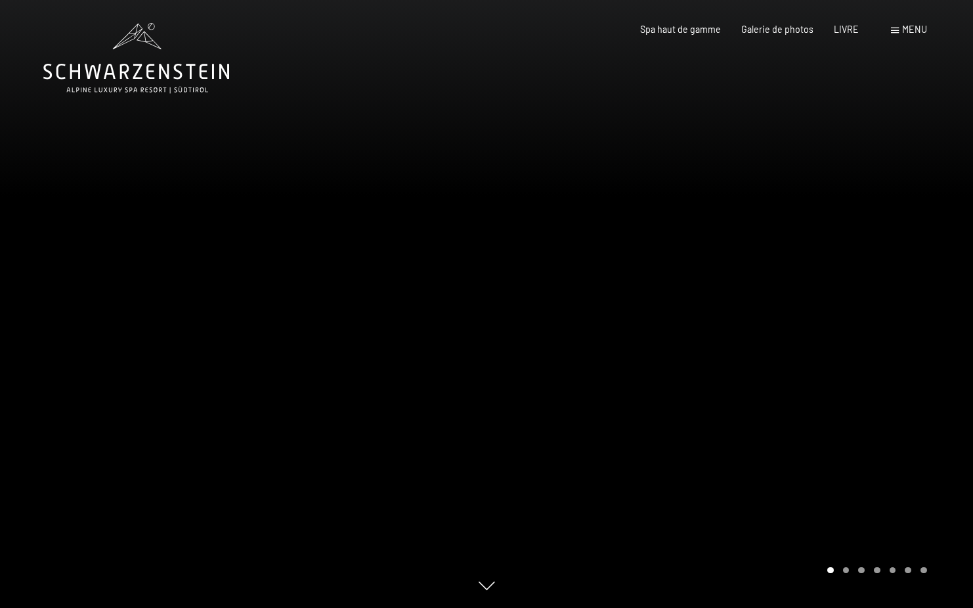
click at [918, 296] on div at bounding box center [730, 304] width 487 height 608
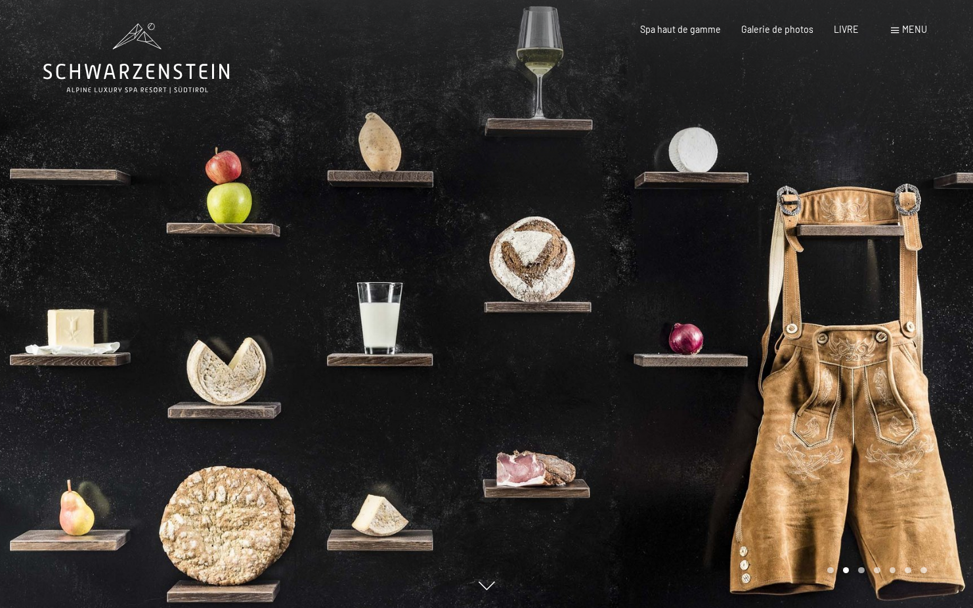
click at [918, 296] on div at bounding box center [730, 304] width 487 height 608
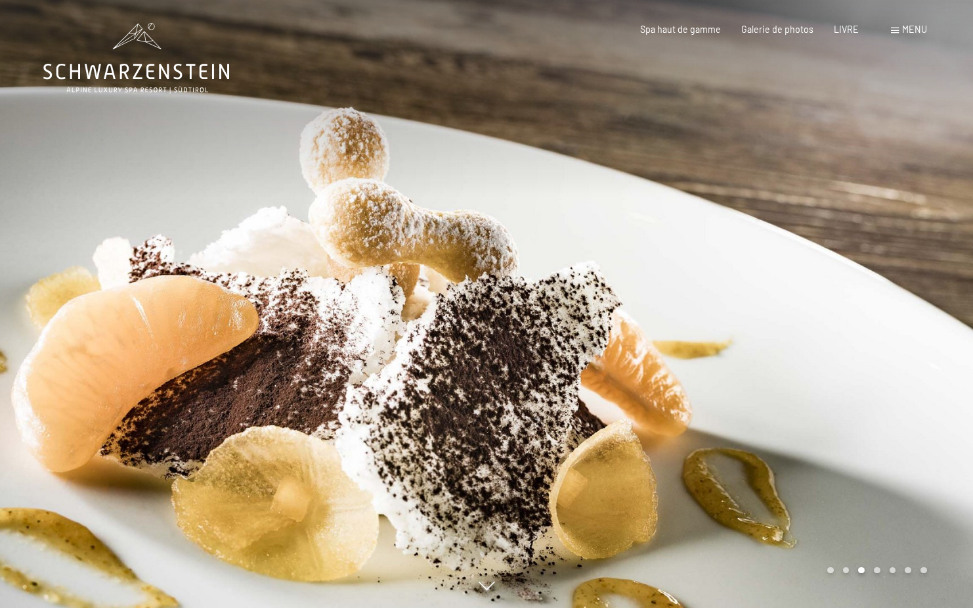
click at [918, 296] on div at bounding box center [730, 304] width 487 height 608
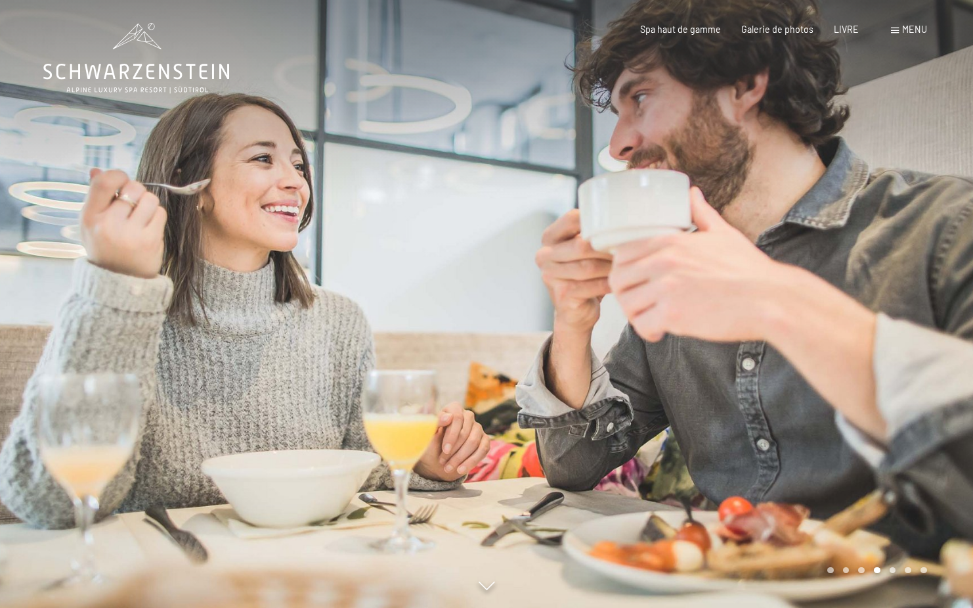
click at [918, 296] on div at bounding box center [730, 304] width 487 height 608
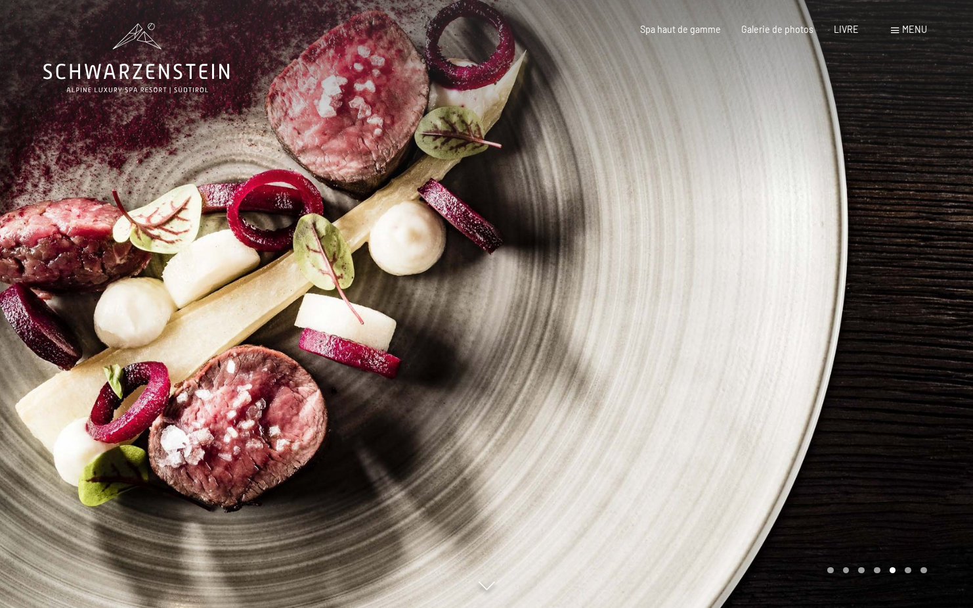
click at [918, 296] on div at bounding box center [730, 304] width 487 height 608
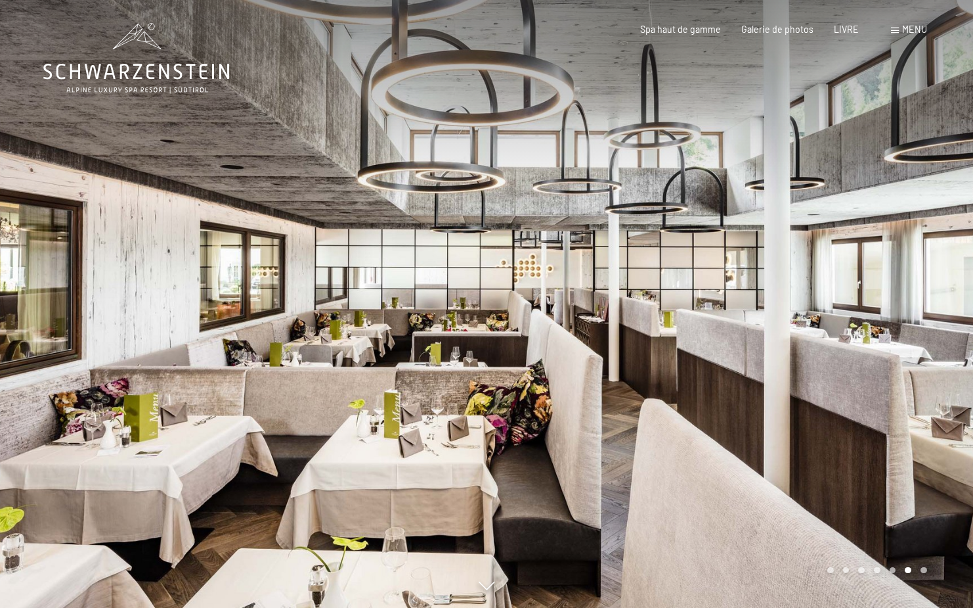
click at [912, 298] on div at bounding box center [730, 304] width 487 height 608
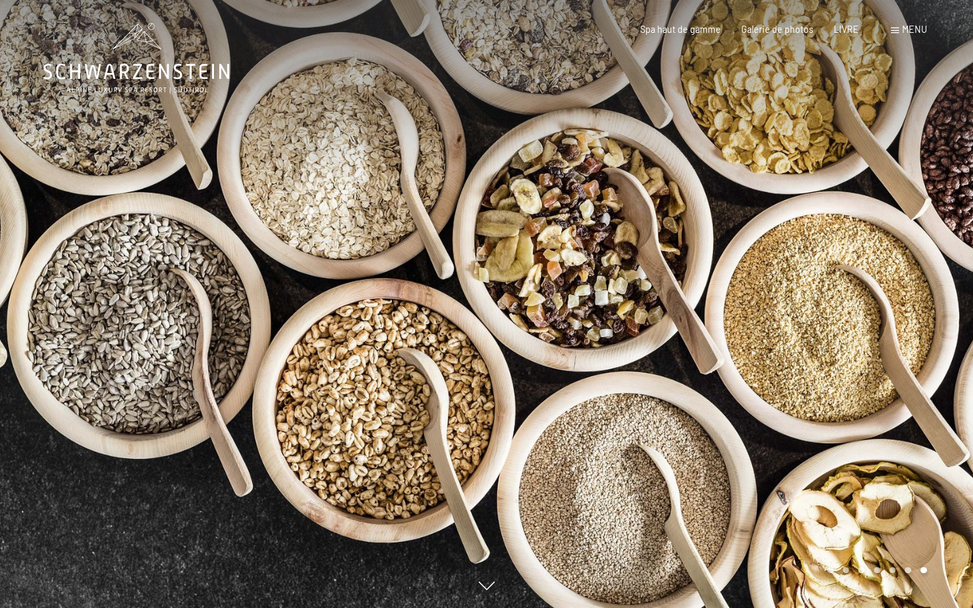
click at [912, 298] on div at bounding box center [730, 304] width 487 height 608
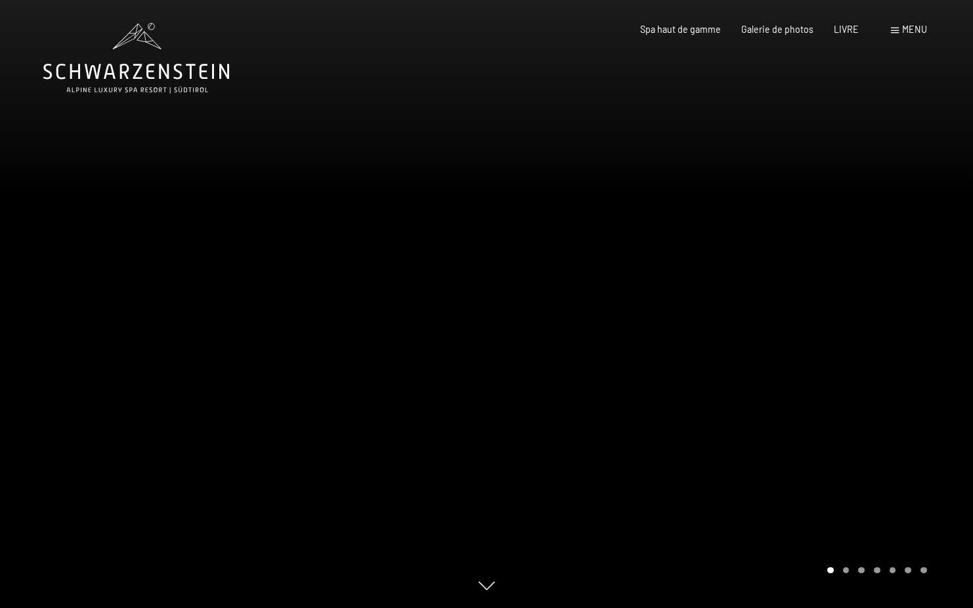
click at [911, 29] on font "menu" at bounding box center [915, 29] width 25 height 11
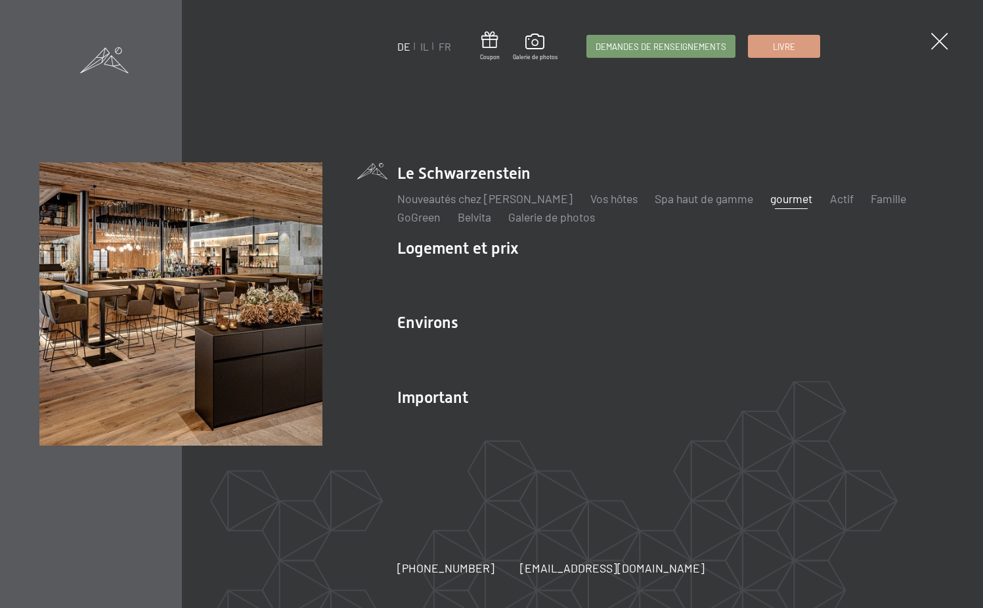
click at [784, 202] on font "gourmet" at bounding box center [792, 198] width 42 height 14
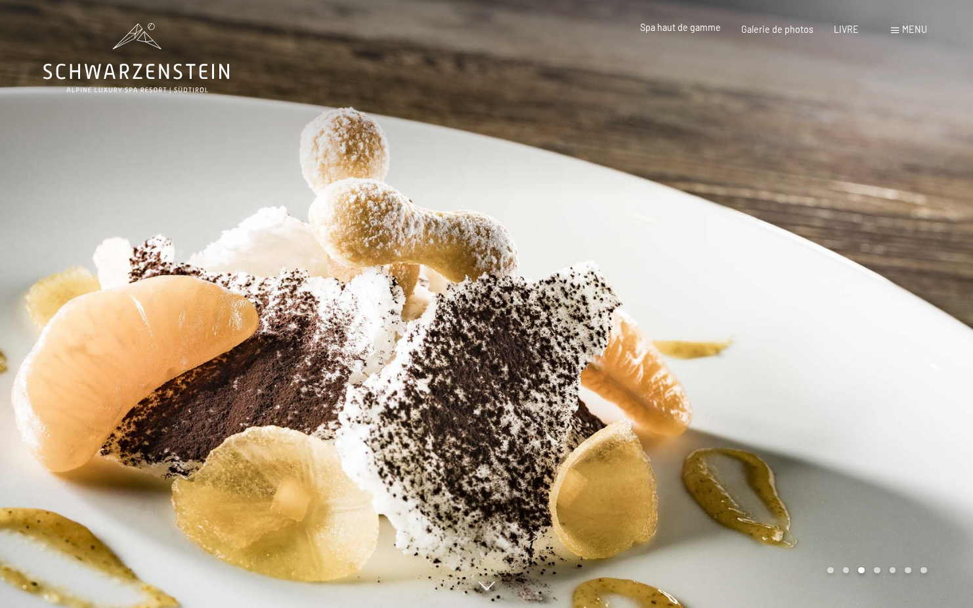
click at [708, 29] on font "Spa haut de gamme" at bounding box center [680, 27] width 81 height 11
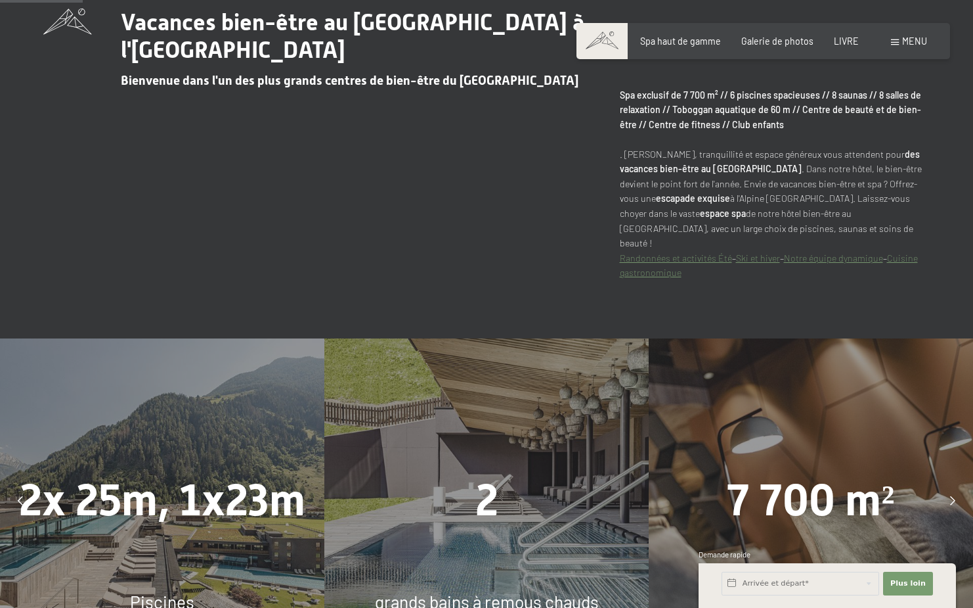
scroll to position [788, 0]
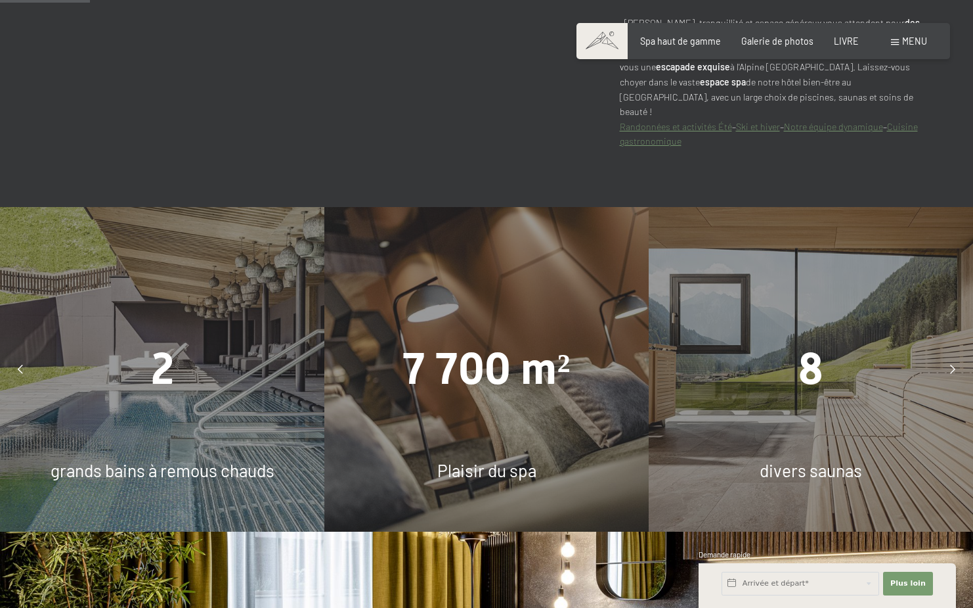
click at [19, 365] on icon at bounding box center [20, 369] width 5 height 9
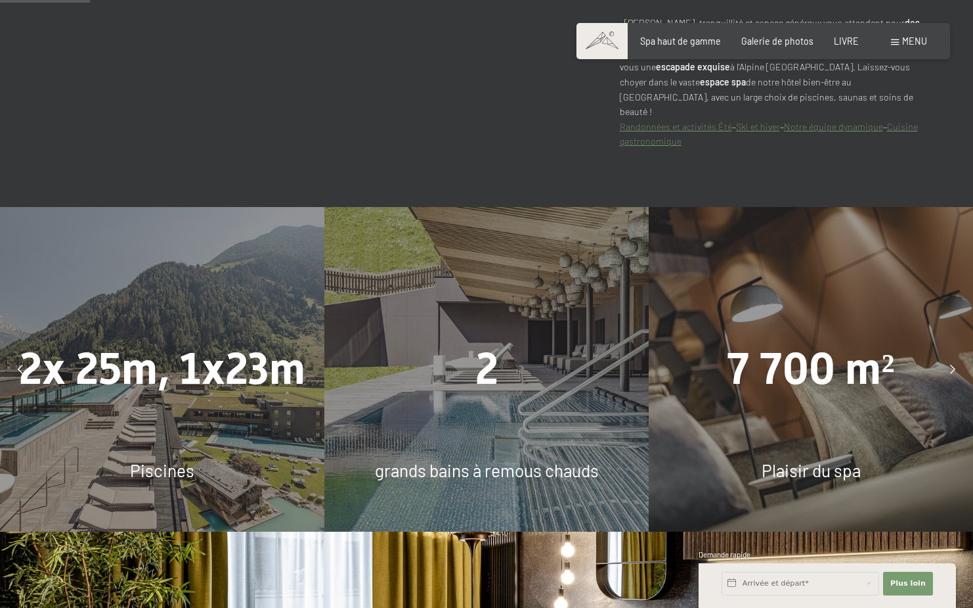
click at [19, 365] on icon at bounding box center [20, 369] width 5 height 9
click at [18, 365] on icon at bounding box center [20, 369] width 5 height 9
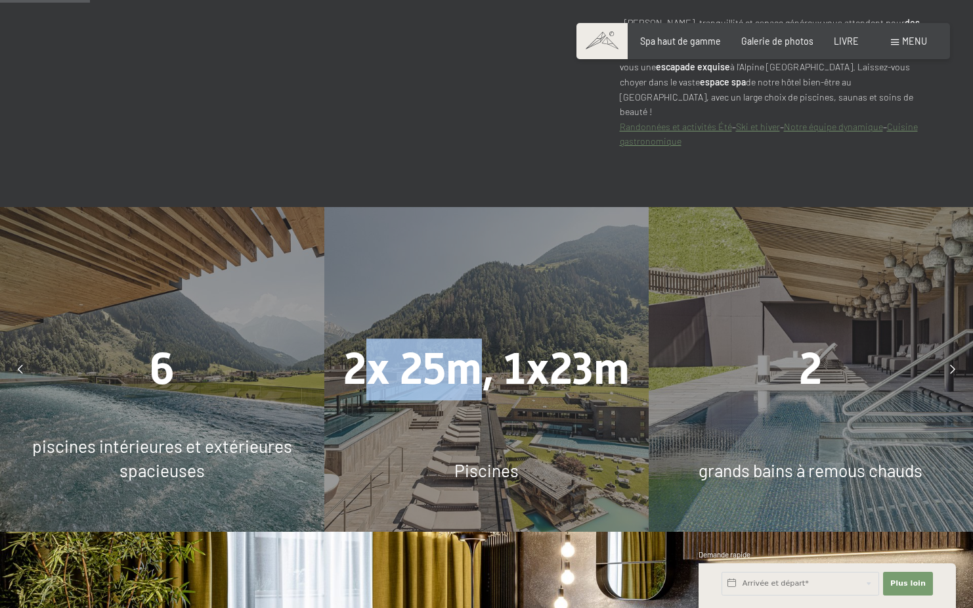
drag, startPoint x: 476, startPoint y: 353, endPoint x: 367, endPoint y: 349, distance: 109.1
click at [367, 349] on font "2x 25m, 1x23m" at bounding box center [487, 368] width 286 height 51
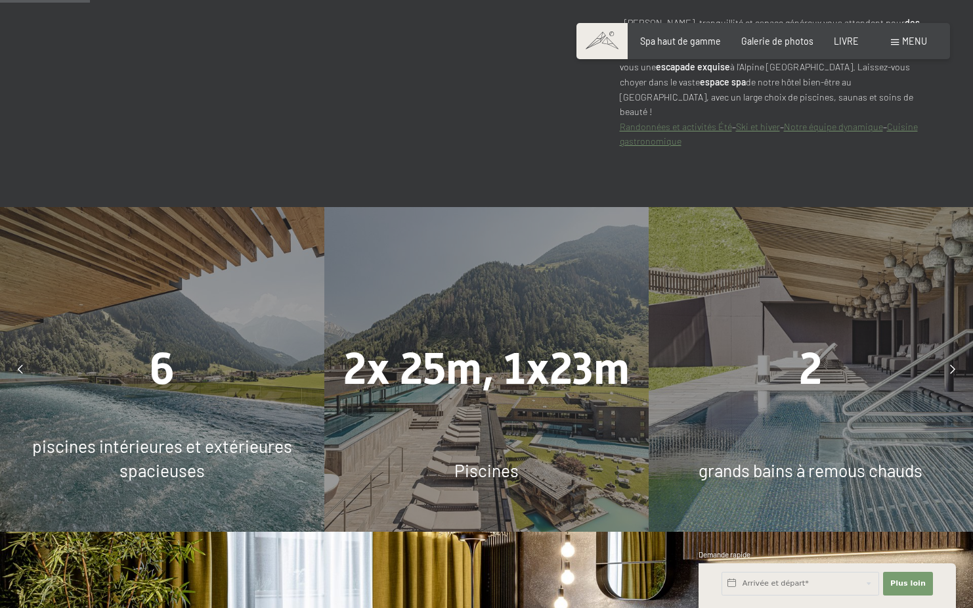
click at [797, 338] on div "2" at bounding box center [811, 369] width 324 height 62
click at [962, 355] on div at bounding box center [953, 369] width 29 height 29
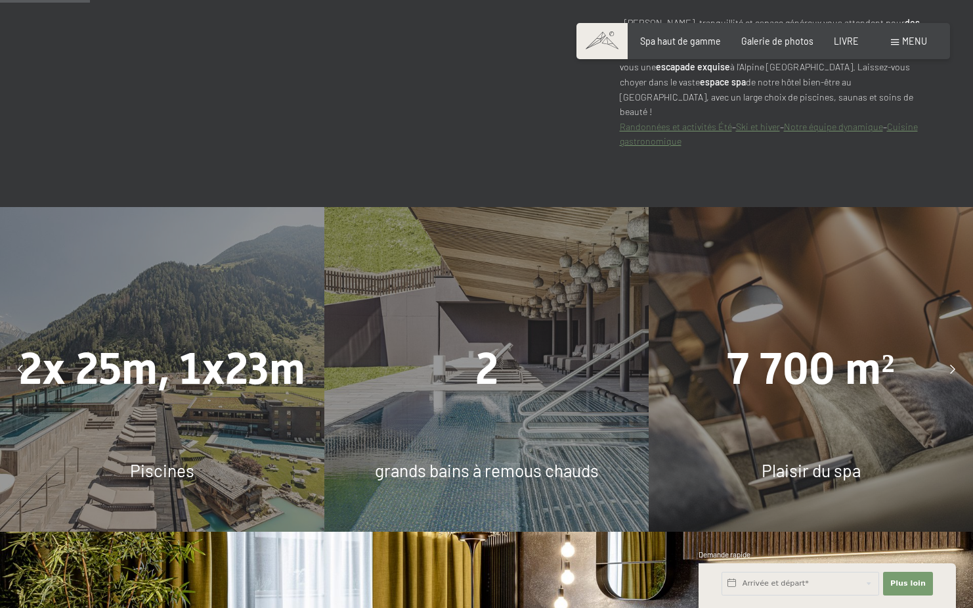
click at [954, 365] on icon at bounding box center [953, 369] width 5 height 9
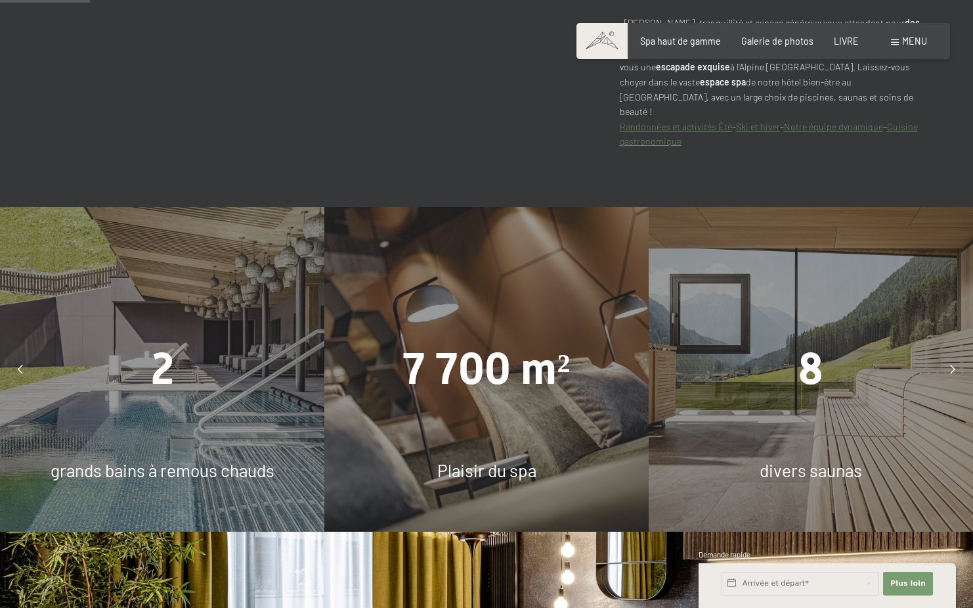
click at [954, 365] on icon at bounding box center [953, 369] width 5 height 9
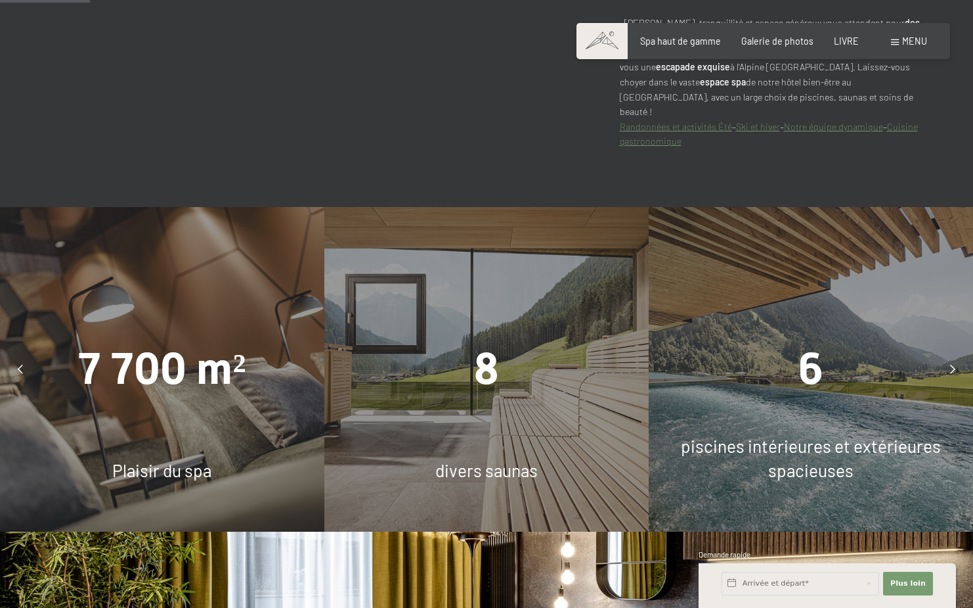
click at [803, 354] on font "6" at bounding box center [811, 368] width 25 height 51
click at [952, 365] on icon at bounding box center [953, 369] width 5 height 9
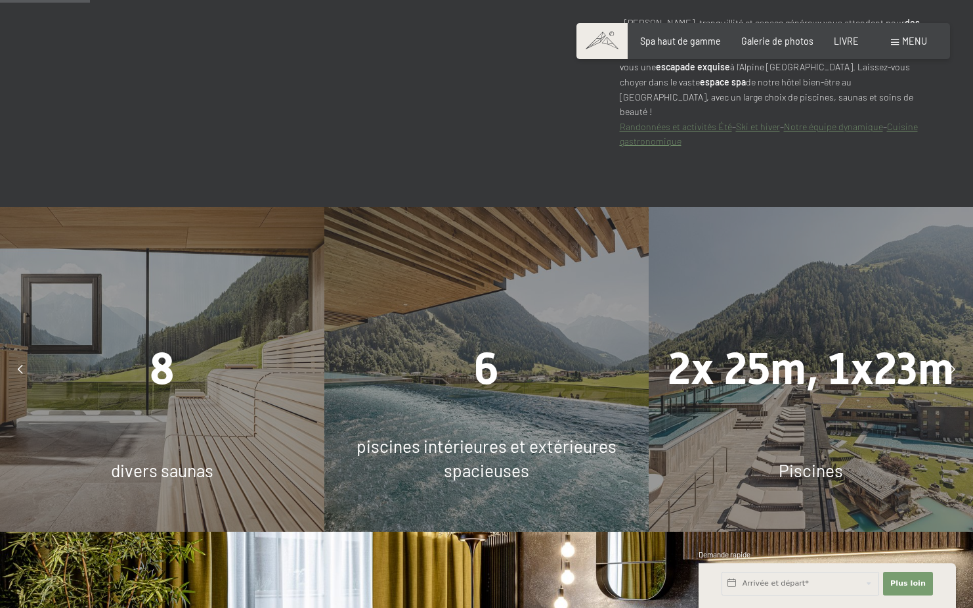
click at [952, 365] on icon at bounding box center [953, 369] width 5 height 9
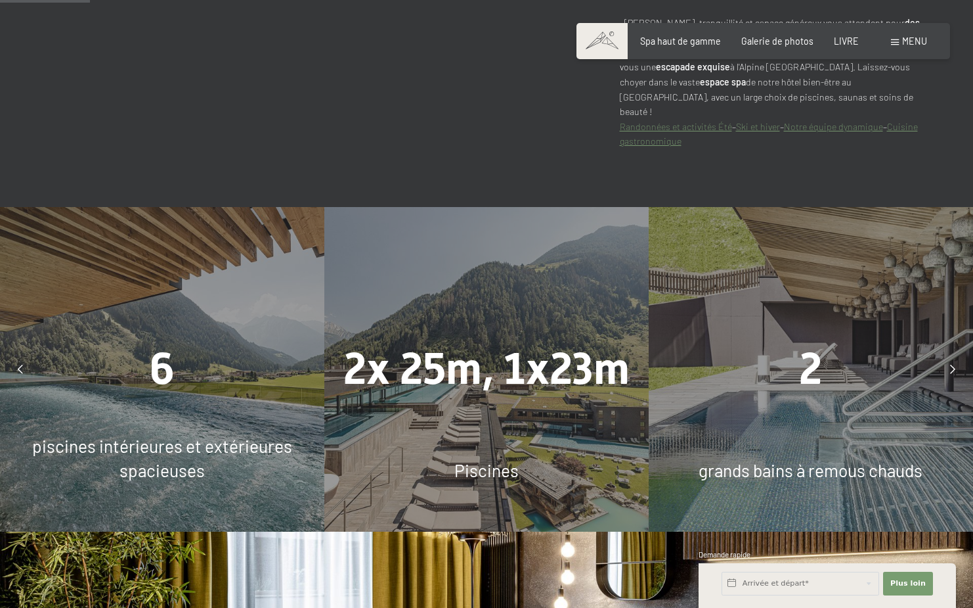
click at [952, 365] on icon at bounding box center [953, 369] width 5 height 9
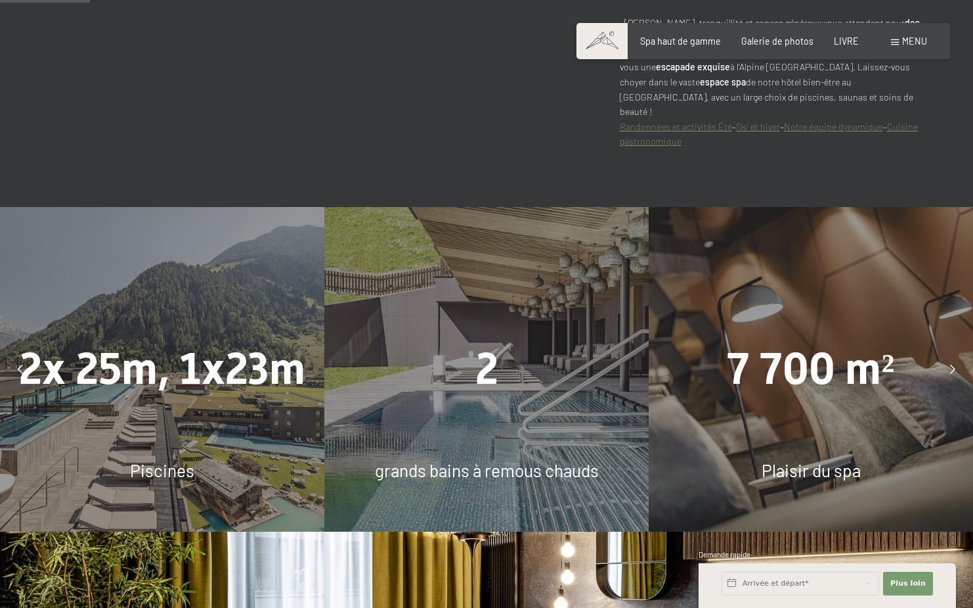
click at [952, 365] on icon at bounding box center [953, 369] width 5 height 9
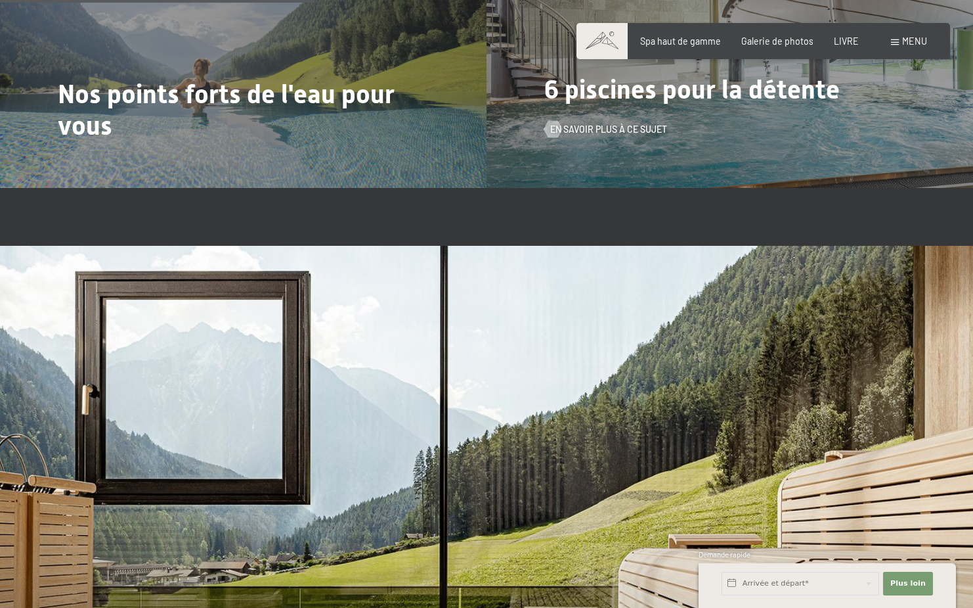
scroll to position [2759, 0]
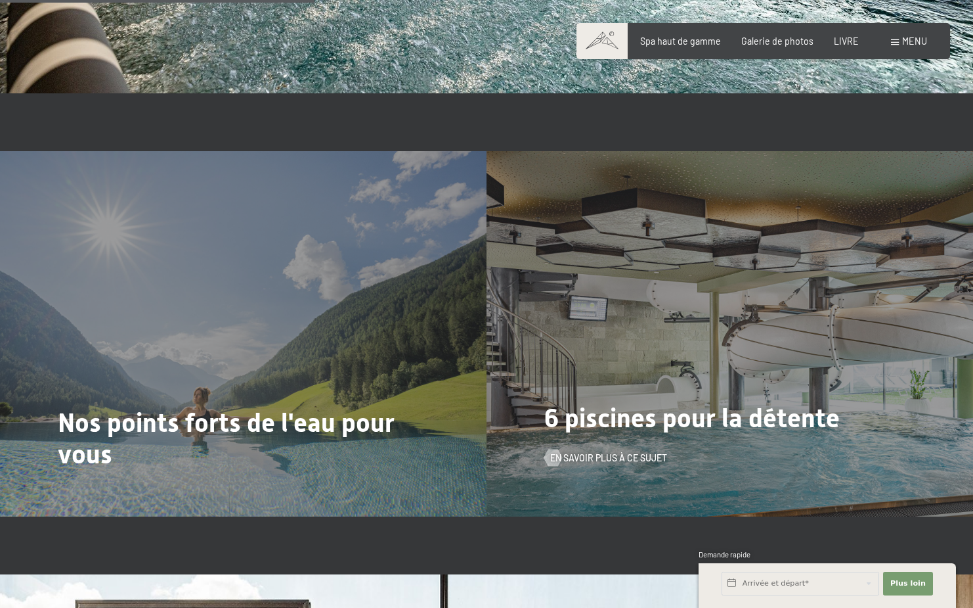
click at [945, 354] on div "6 piscines pour la détente En savoir plus à ce sujet" at bounding box center [730, 333] width 487 height 365
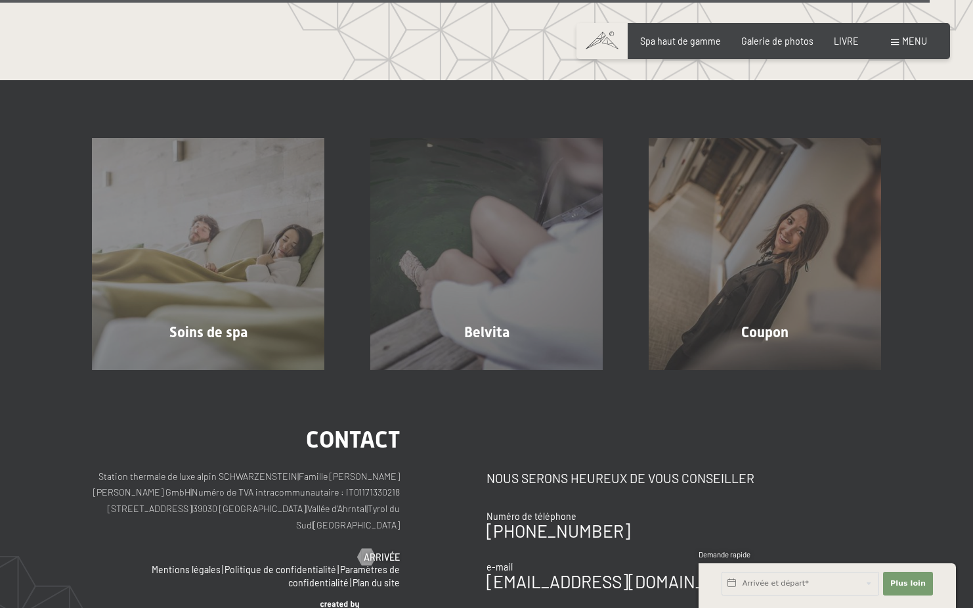
scroll to position [7082, 0]
